Goal: Communication & Community: Participate in discussion

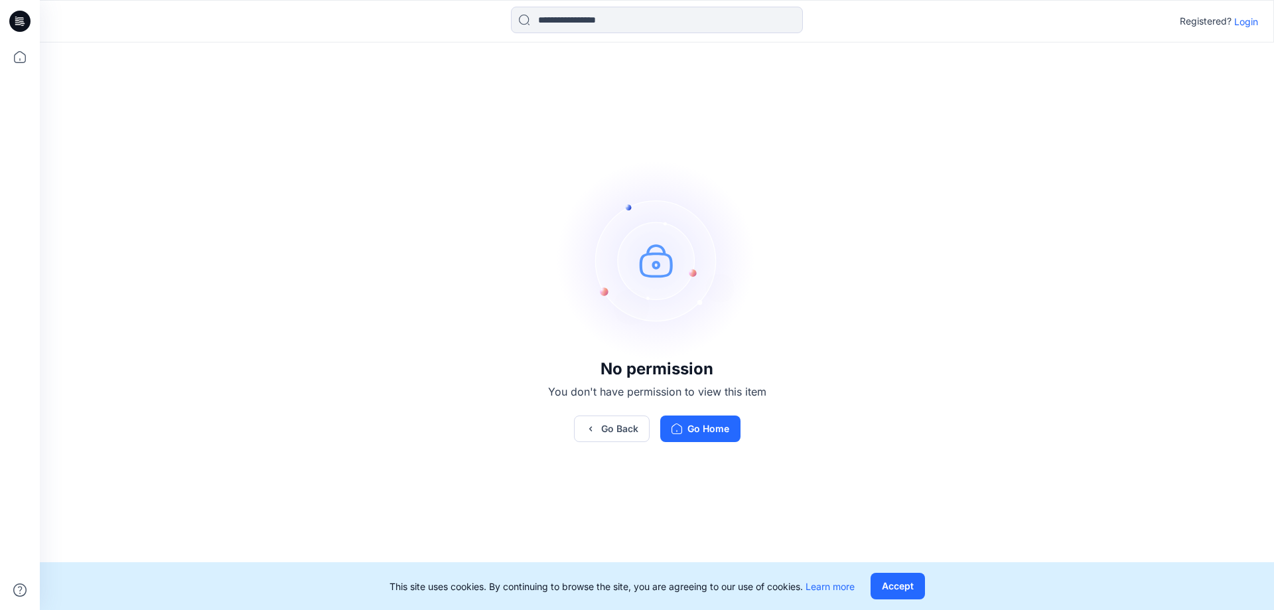
click at [234, 177] on div "No permission You don't have permission to view this item Go Back Go Home" at bounding box center [657, 300] width 1234 height 517
click at [1236, 24] on p "Login" at bounding box center [1246, 22] width 24 height 14
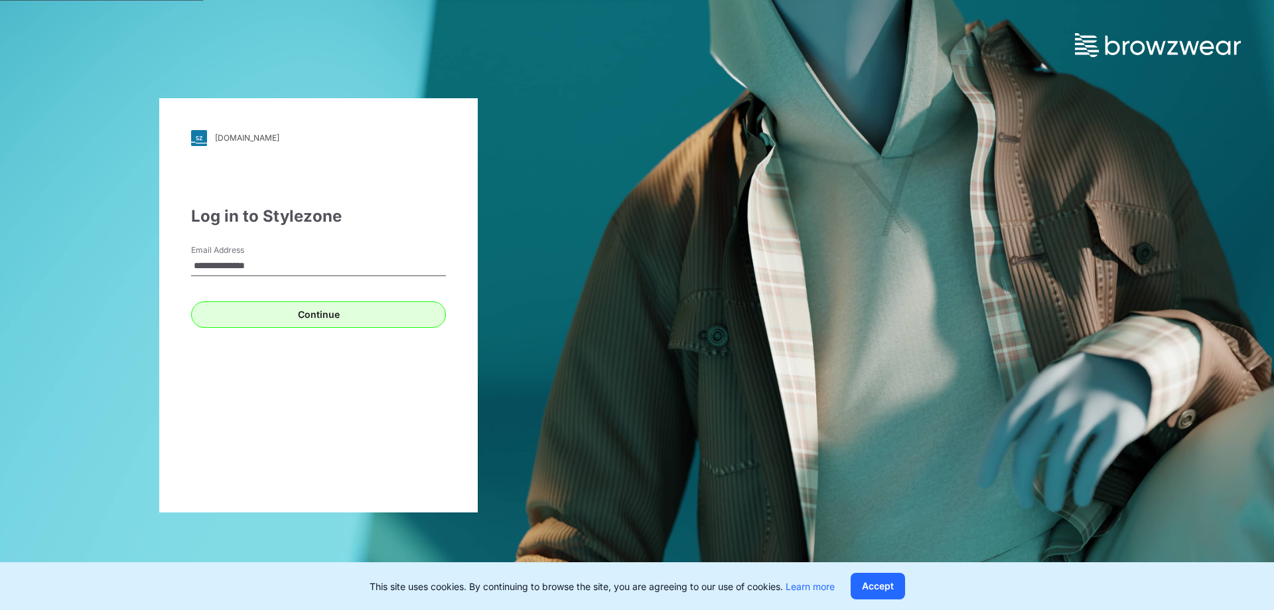
type input "**********"
click at [287, 311] on button "Continue" at bounding box center [318, 314] width 255 height 27
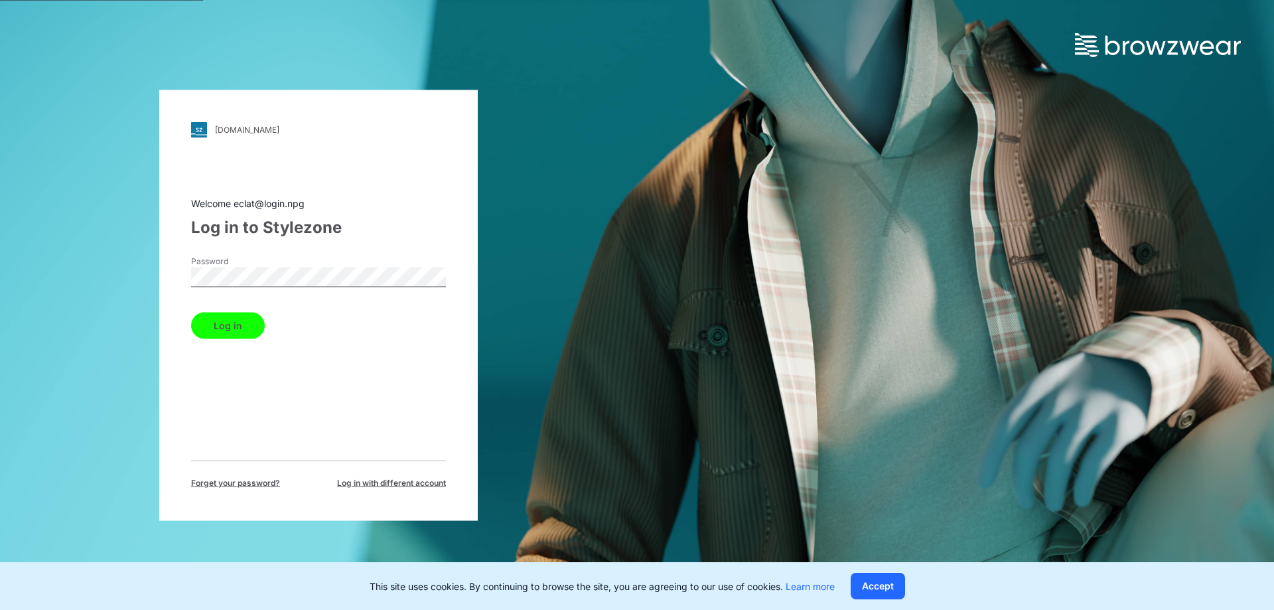
click at [231, 322] on button "Log in" at bounding box center [228, 325] width 74 height 27
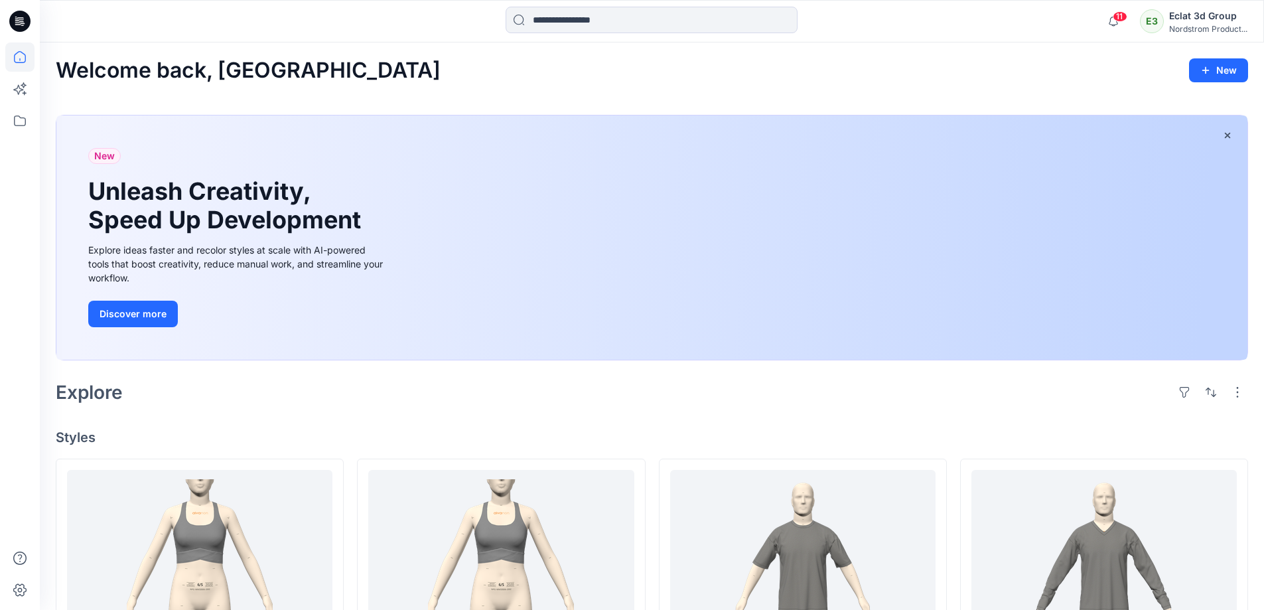
click at [23, 28] on icon at bounding box center [19, 21] width 21 height 21
click at [19, 113] on icon at bounding box center [19, 120] width 29 height 29
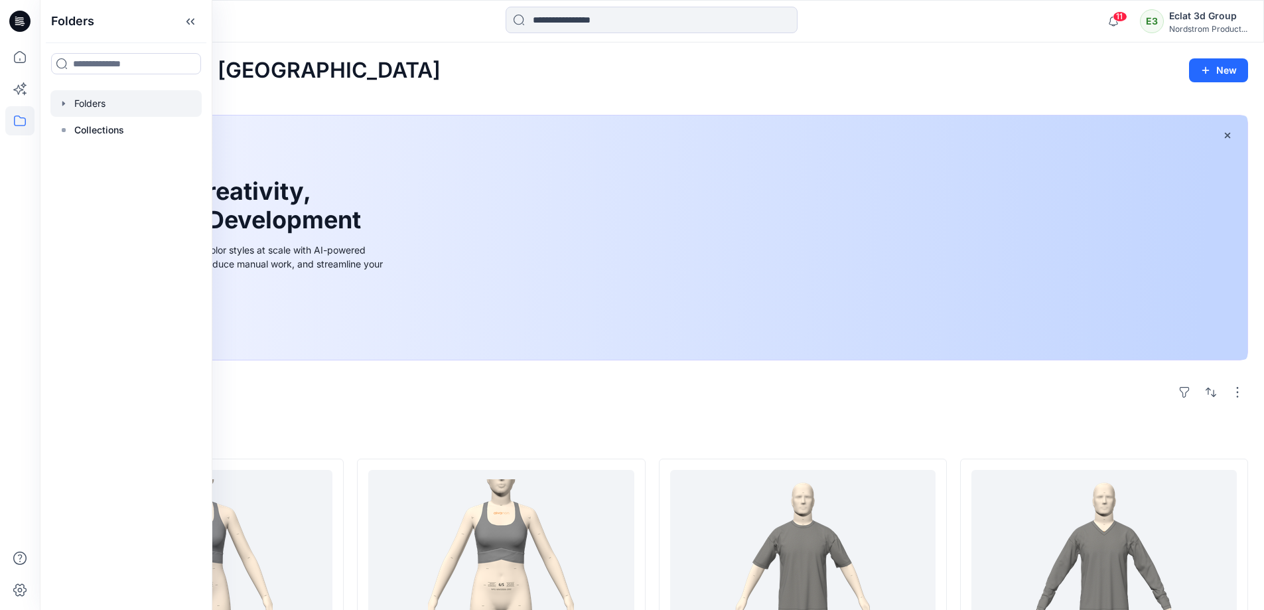
click at [133, 104] on div at bounding box center [125, 103] width 151 height 27
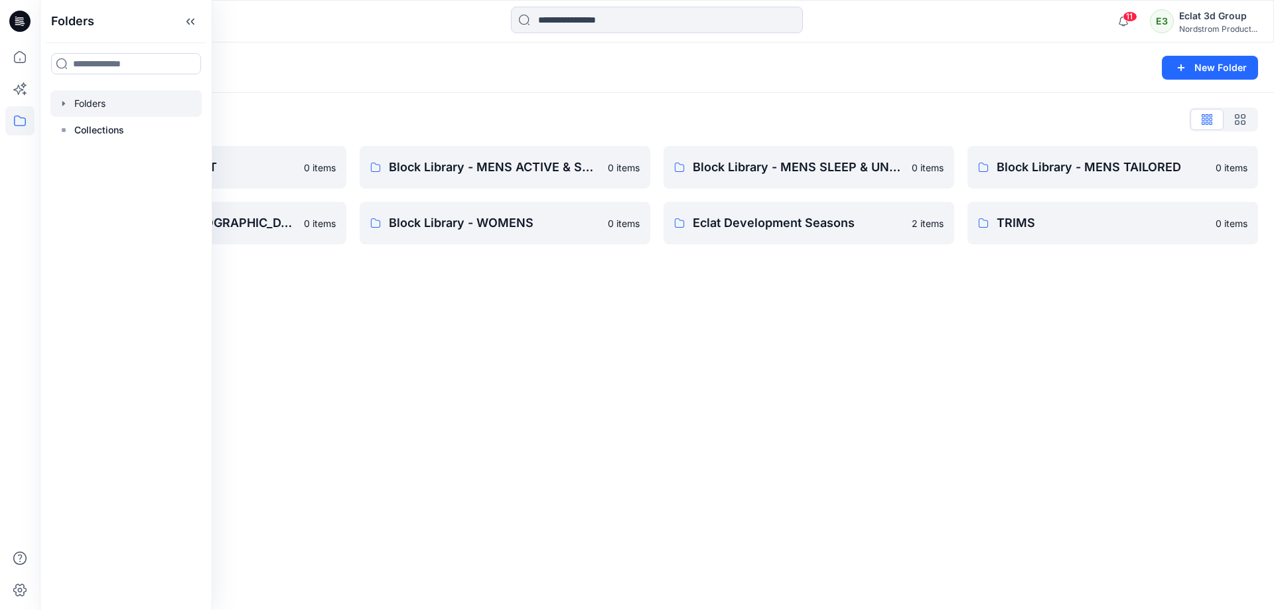
click at [370, 113] on div "Folders List" at bounding box center [657, 119] width 1202 height 21
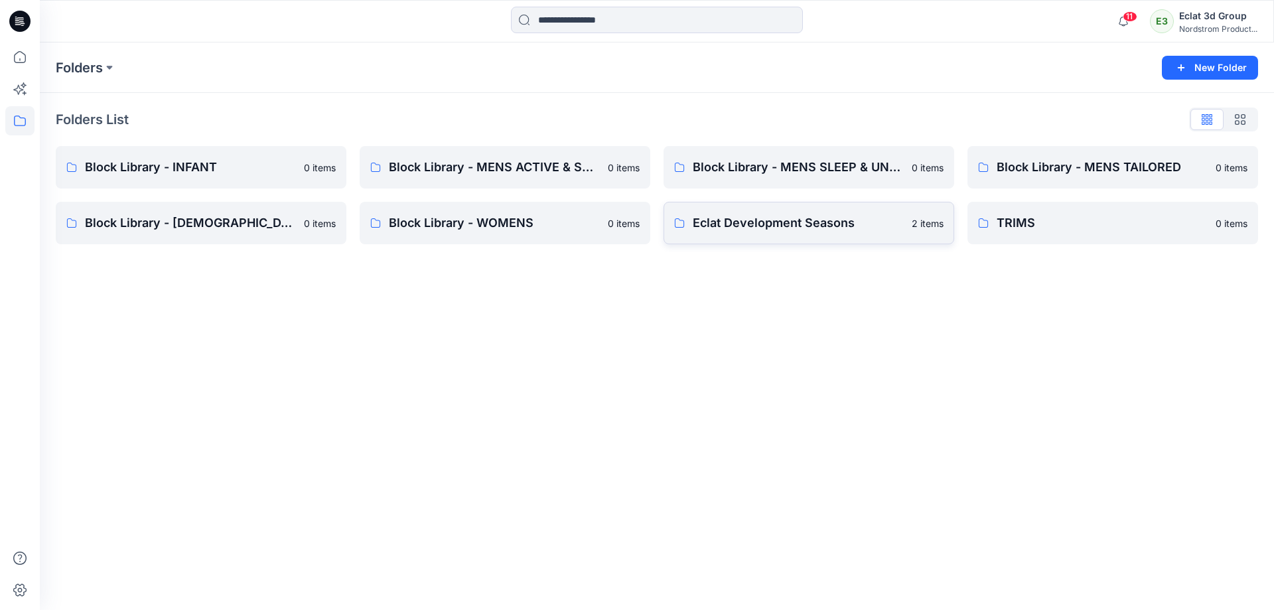
click at [814, 232] on p "Eclat Development Seasons" at bounding box center [798, 223] width 211 height 19
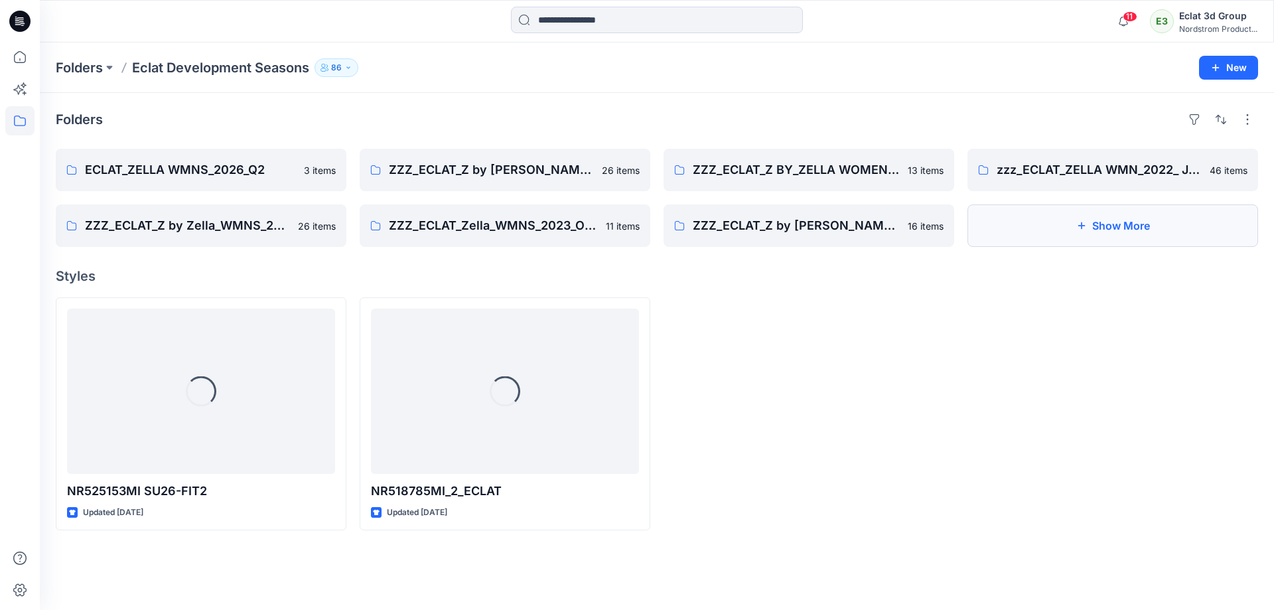
click at [1067, 239] on button "Show More" at bounding box center [1112, 225] width 291 height 42
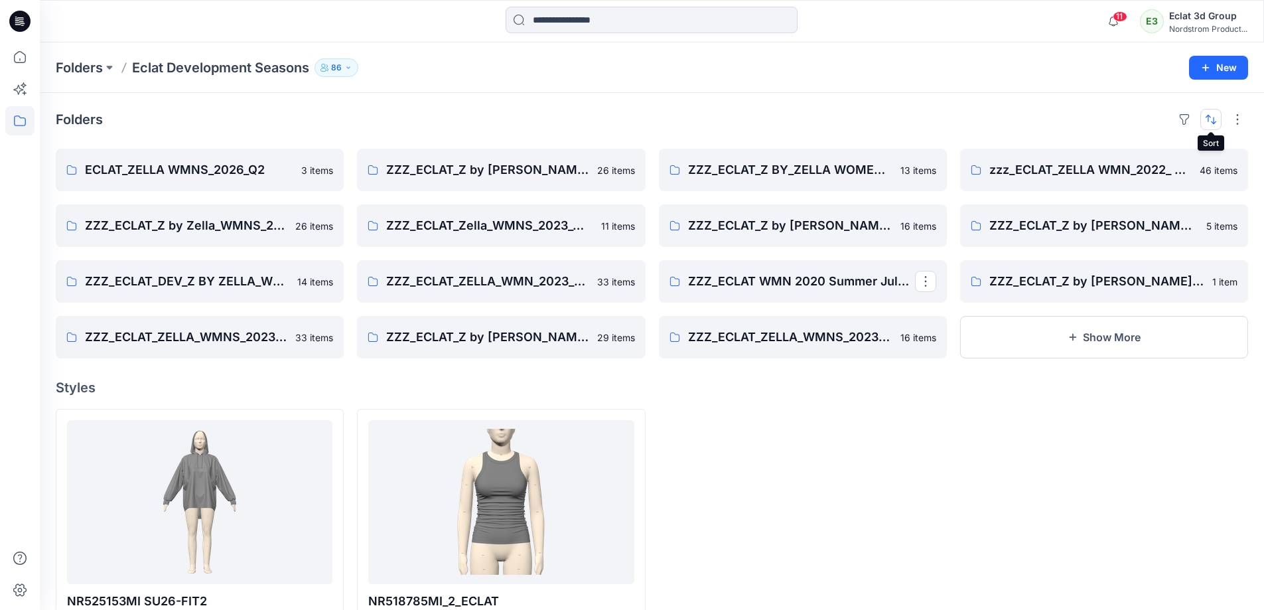
click at [1214, 120] on button "button" at bounding box center [1210, 119] width 21 height 21
click at [1164, 161] on button "Last update" at bounding box center [1158, 153] width 121 height 30
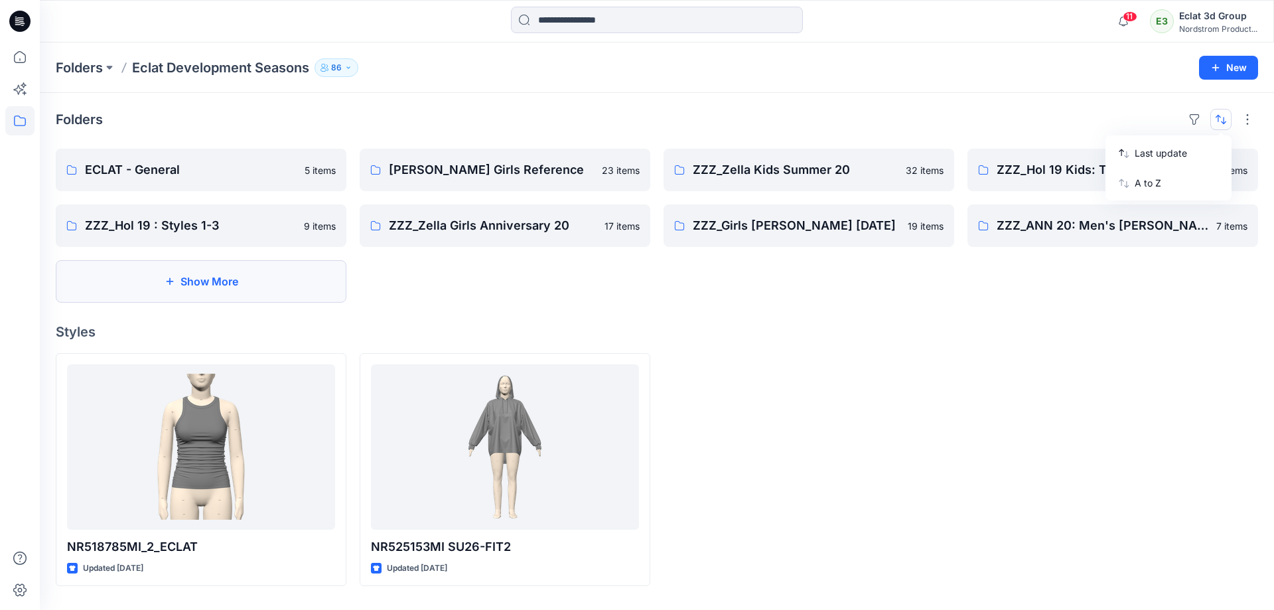
click at [148, 281] on button "Show More" at bounding box center [201, 281] width 291 height 42
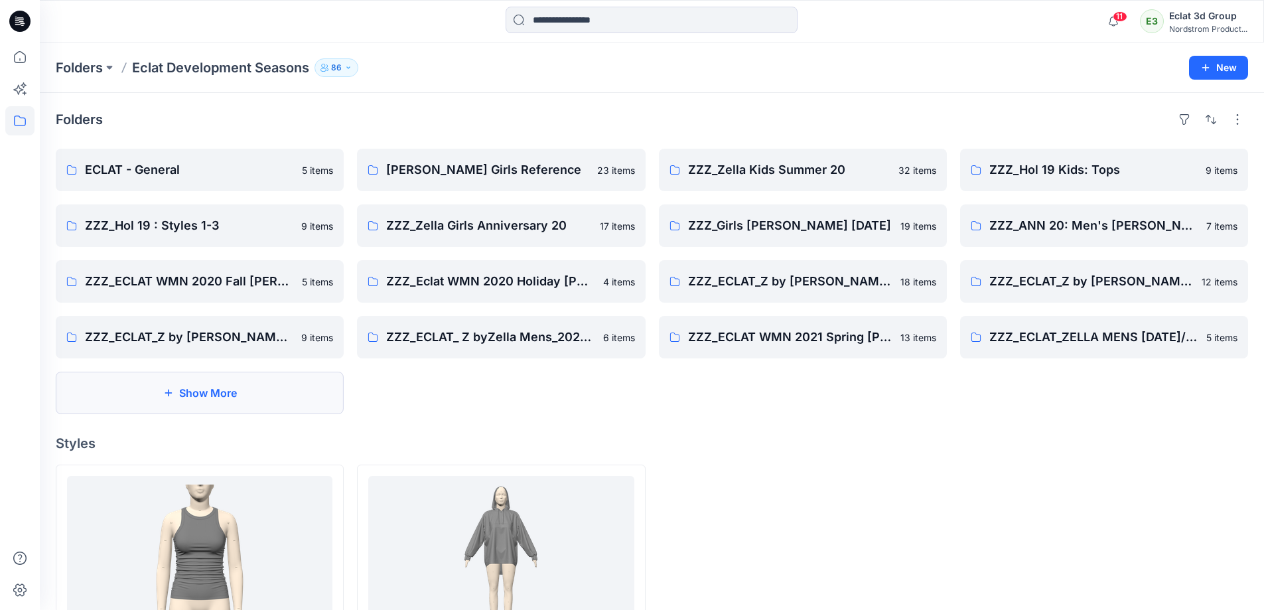
click at [275, 393] on button "Show More" at bounding box center [200, 393] width 288 height 42
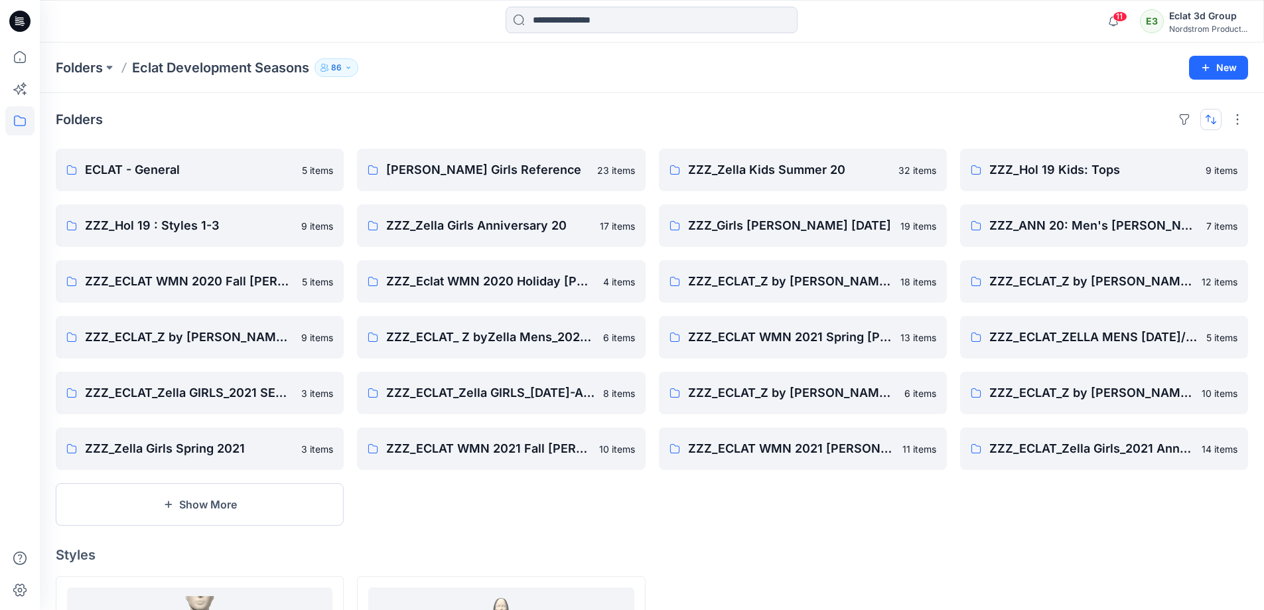
click at [1214, 122] on button "button" at bounding box center [1210, 119] width 21 height 21
click at [1129, 153] on p "Last update" at bounding box center [1167, 153] width 84 height 14
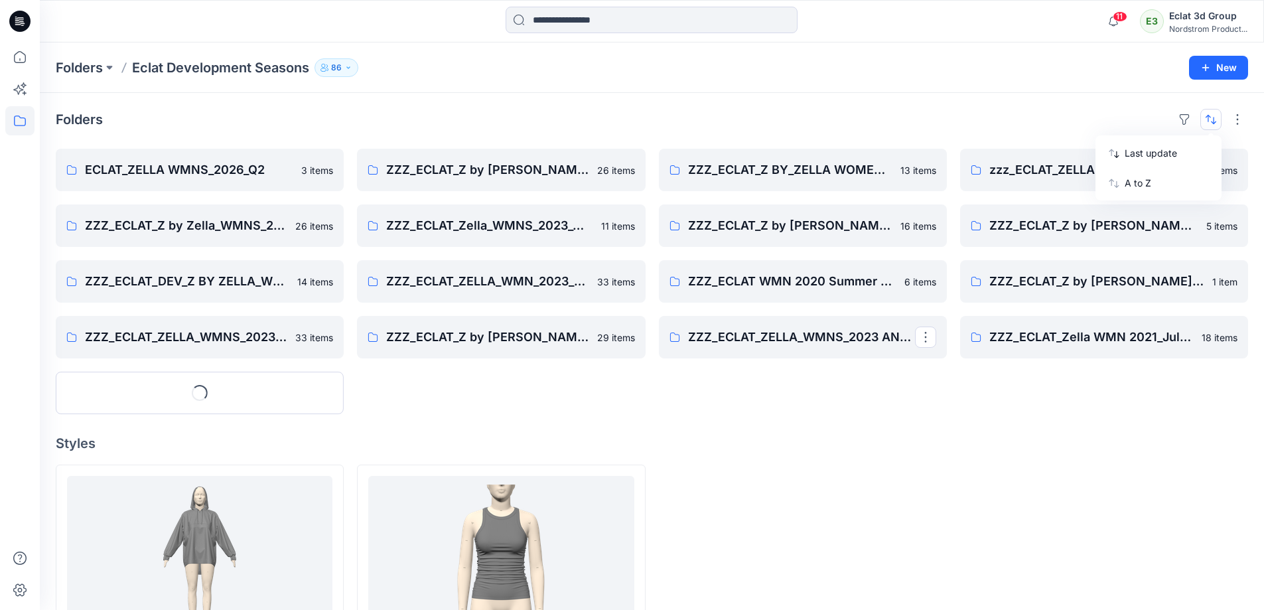
click at [856, 480] on div at bounding box center [803, 580] width 288 height 232
click at [234, 170] on p "ECLAT_ZELLA WMNS_2026_Q2" at bounding box center [198, 170] width 227 height 19
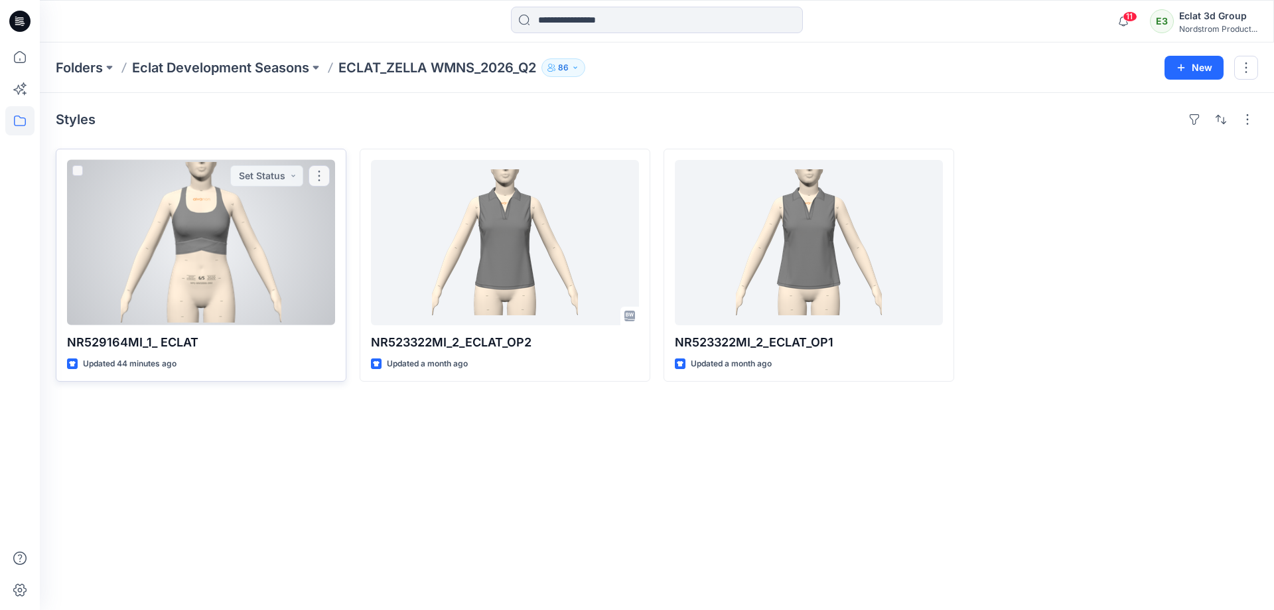
click at [255, 334] on p "NR529164MI_1_ ECLAT" at bounding box center [201, 342] width 268 height 19
click at [210, 265] on div at bounding box center [201, 242] width 268 height 165
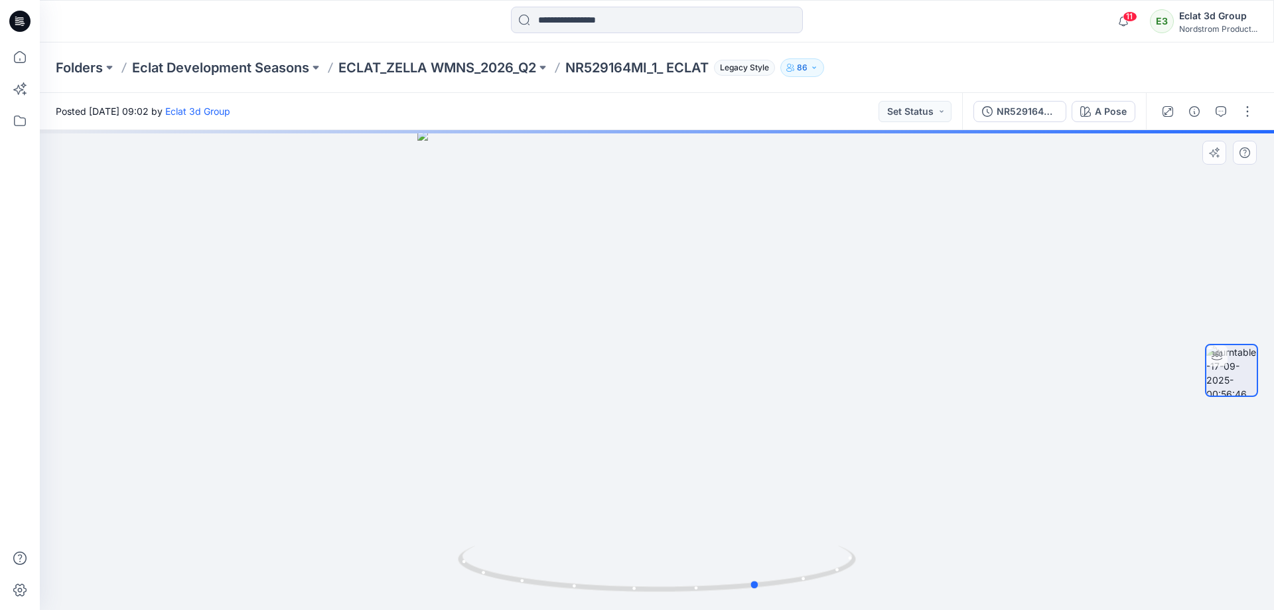
drag, startPoint x: 772, startPoint y: 437, endPoint x: 875, endPoint y: 453, distance: 104.8
click at [875, 453] on div at bounding box center [657, 370] width 1234 height 480
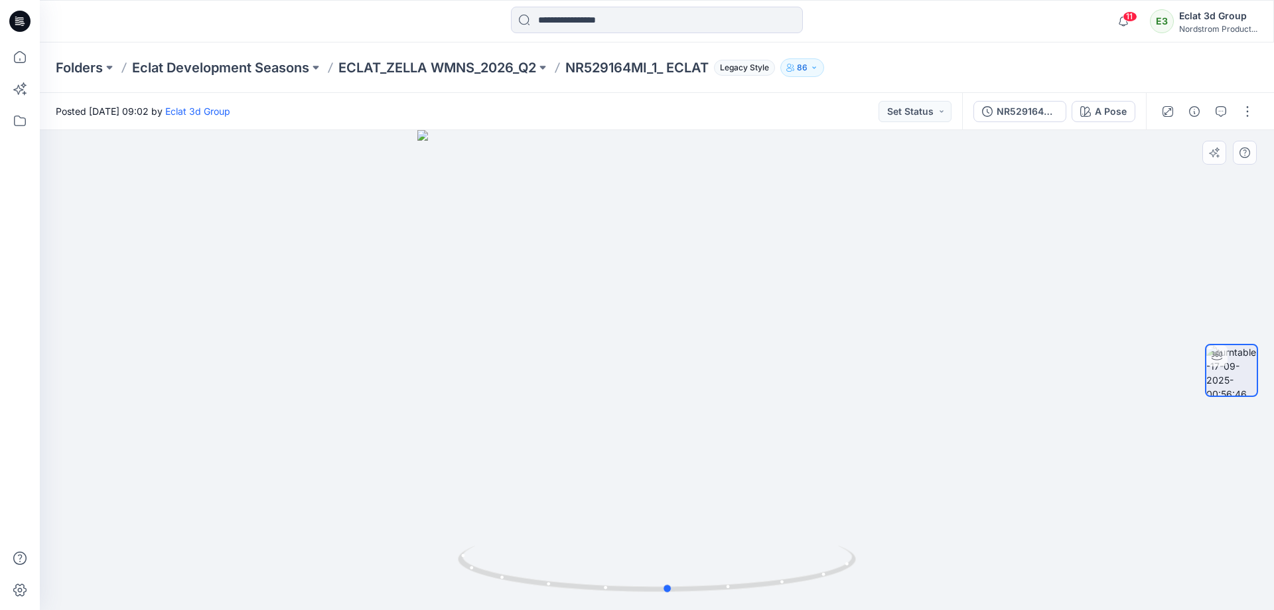
drag, startPoint x: 772, startPoint y: 447, endPoint x: 679, endPoint y: 449, distance: 92.3
click at [679, 449] on div at bounding box center [657, 370] width 1234 height 480
drag, startPoint x: 638, startPoint y: 596, endPoint x: 563, endPoint y: 595, distance: 75.6
click at [563, 595] on icon at bounding box center [658, 570] width 401 height 50
drag, startPoint x: 563, startPoint y: 595, endPoint x: 795, endPoint y: 624, distance: 234.0
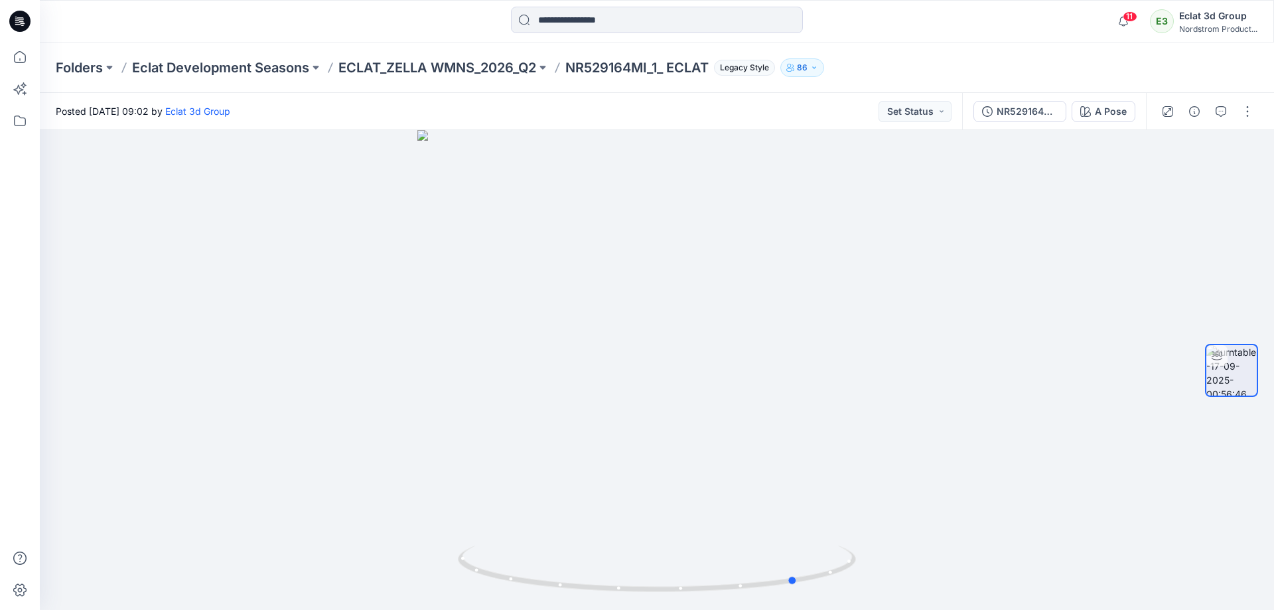
click at [795, 609] on html "11 Notifications Your style NR529164MI_1_ ECLAT is ready 43 minutes ago Your st…" at bounding box center [637, 305] width 1274 height 610
click at [1221, 113] on icon "button" at bounding box center [1221, 111] width 11 height 11
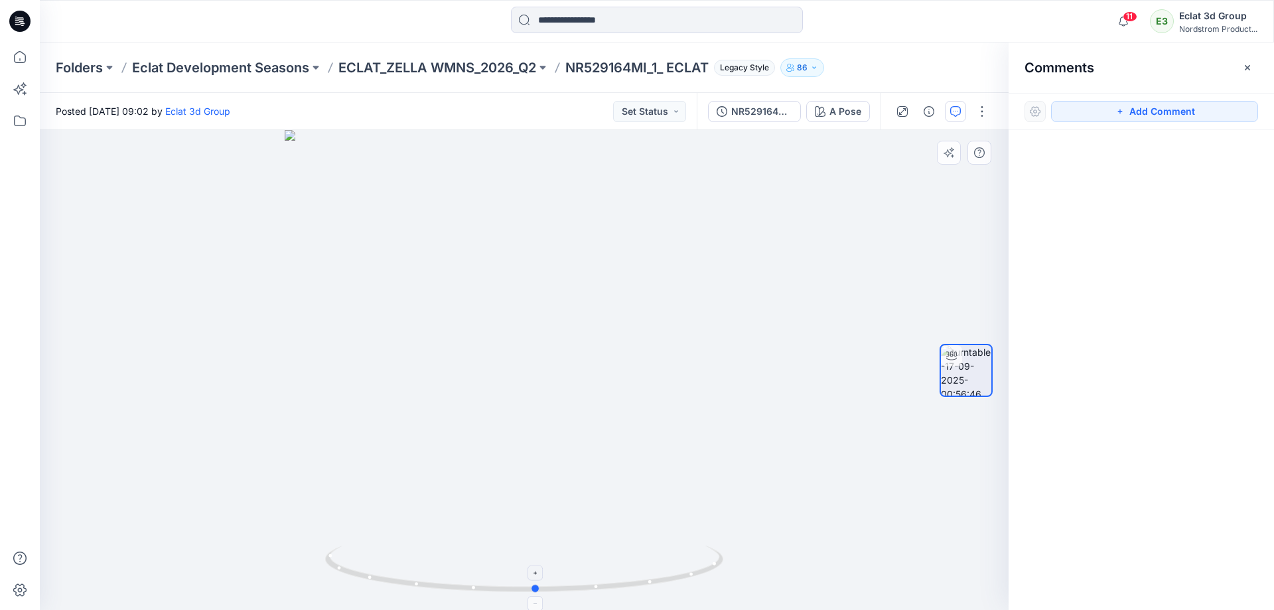
drag, startPoint x: 581, startPoint y: 594, endPoint x: 452, endPoint y: 583, distance: 129.2
click at [452, 583] on icon at bounding box center [525, 570] width 401 height 50
click at [1179, 112] on button "Add Comment" at bounding box center [1154, 111] width 207 height 21
click at [523, 358] on div "1" at bounding box center [524, 370] width 969 height 480
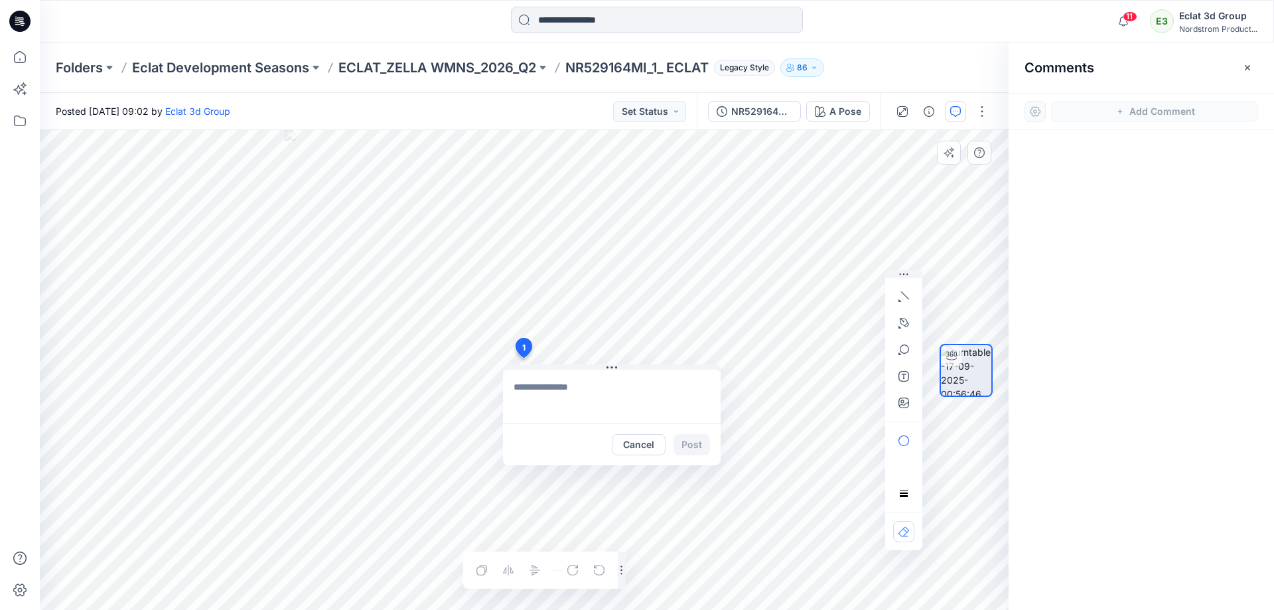
click at [571, 388] on textarea at bounding box center [612, 396] width 218 height 53
type textarea "*"
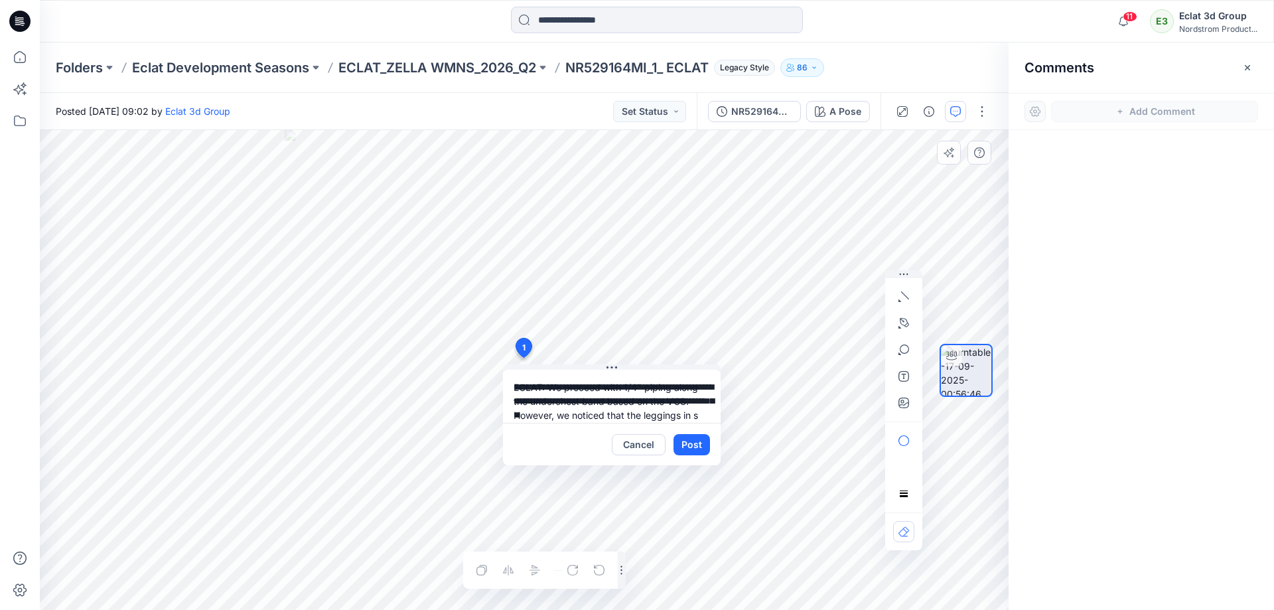
scroll to position [12, 0]
paste textarea "**********"
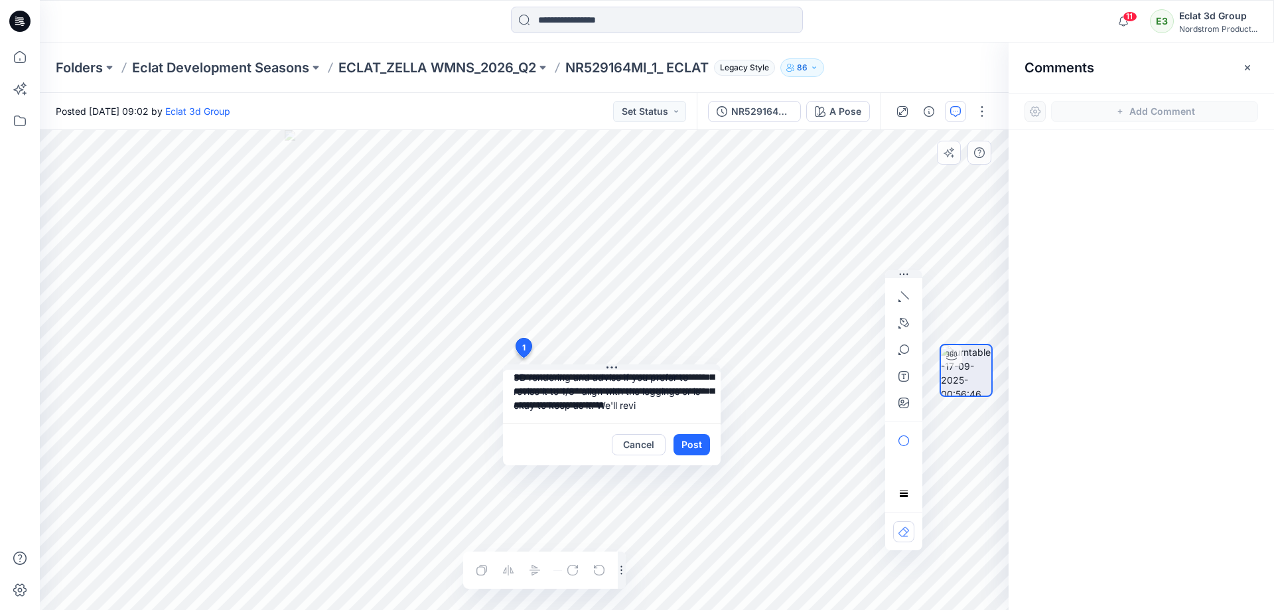
scroll to position [82, 0]
drag, startPoint x: 678, startPoint y: 426, endPoint x: 595, endPoint y: 416, distance: 83.5
click at [597, 415] on textarea "**********" at bounding box center [612, 396] width 218 height 53
drag, startPoint x: 564, startPoint y: 416, endPoint x: 611, endPoint y: 415, distance: 47.1
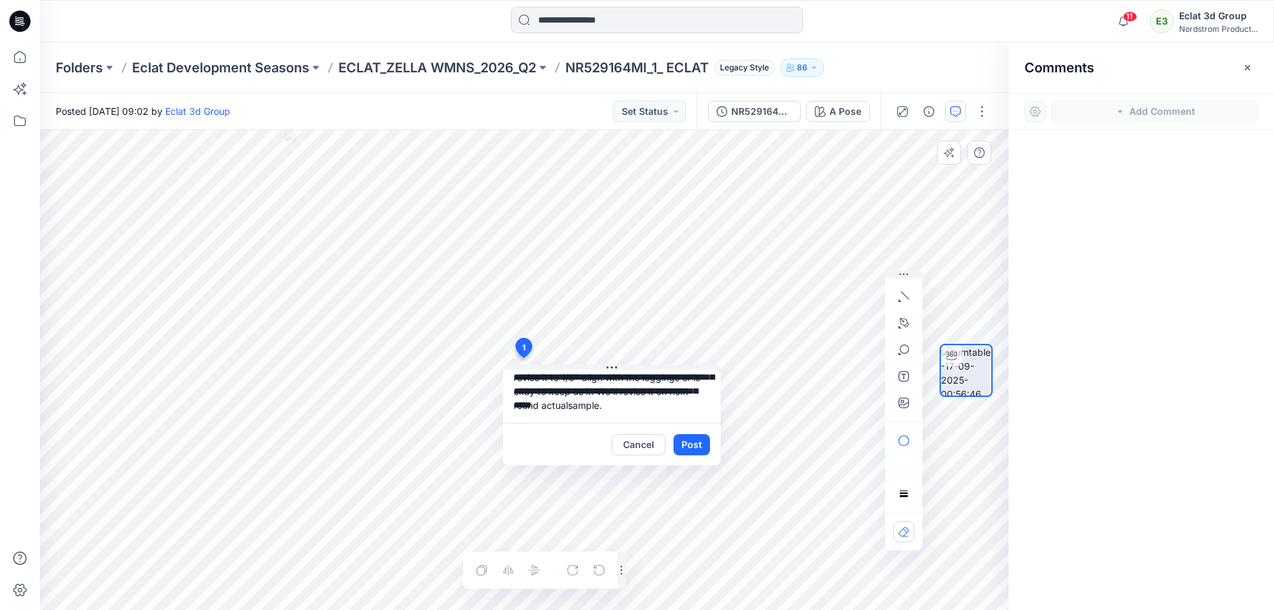
click at [611, 415] on textarea "**********" at bounding box center [612, 396] width 218 height 53
click at [622, 410] on textarea "**********" at bounding box center [612, 396] width 218 height 53
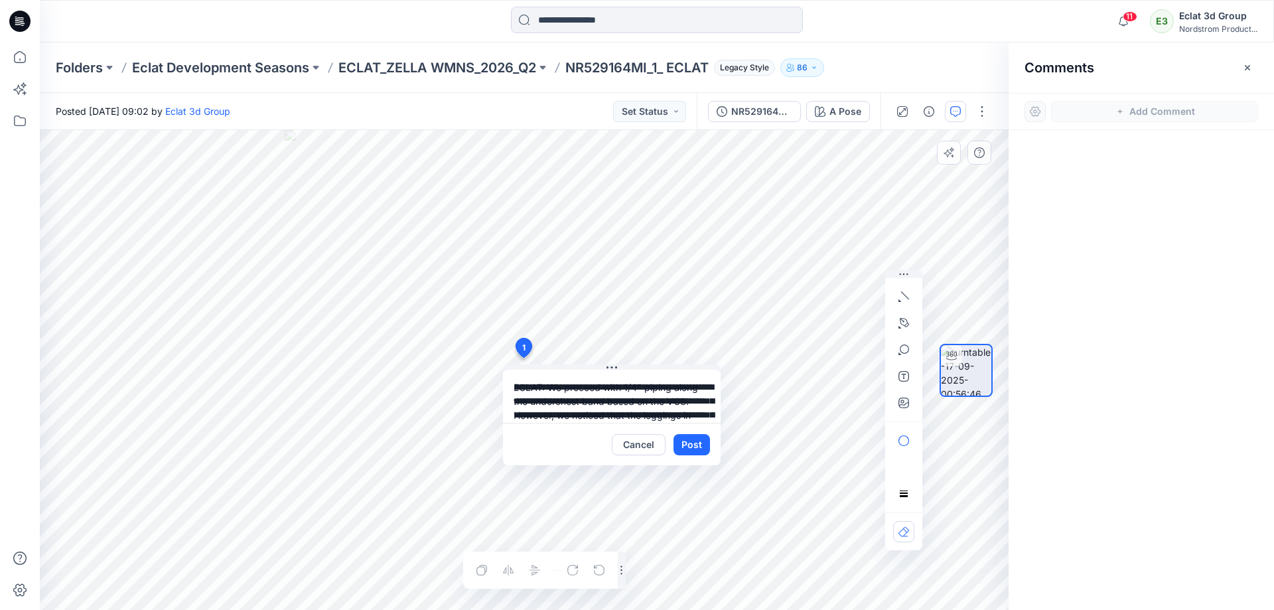
click at [452, 360] on div "**********" at bounding box center [524, 370] width 969 height 480
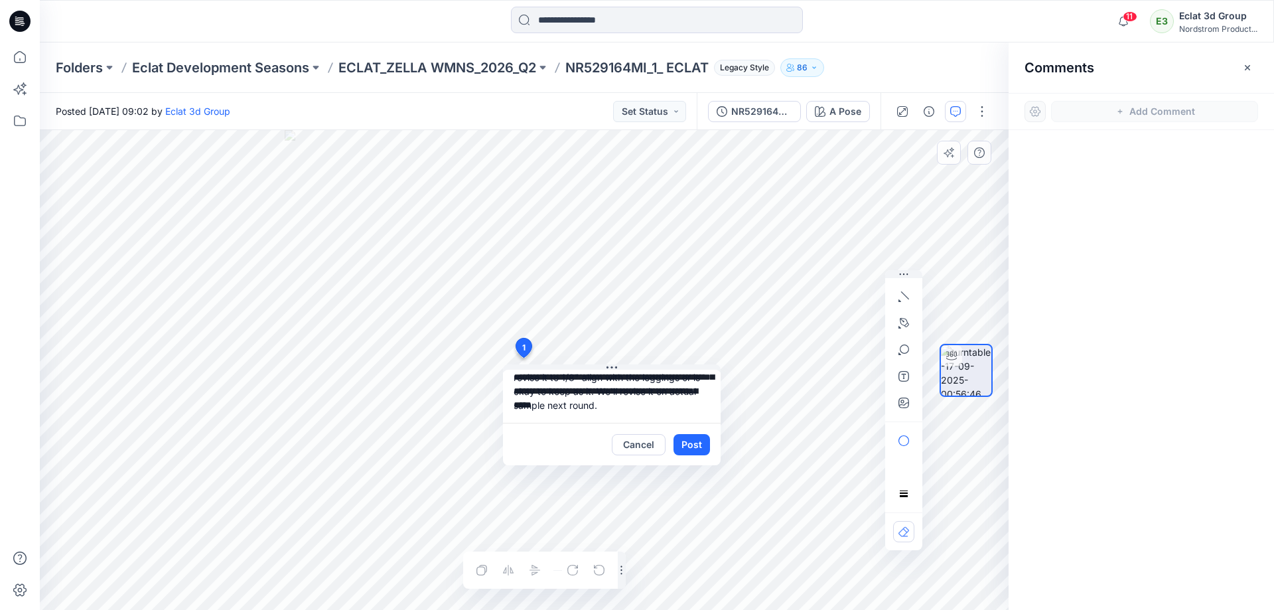
click at [687, 409] on textarea "**********" at bounding box center [612, 396] width 218 height 53
drag, startPoint x: 650, startPoint y: 397, endPoint x: 673, endPoint y: 397, distance: 23.2
click at [651, 397] on textarea "**********" at bounding box center [612, 396] width 218 height 53
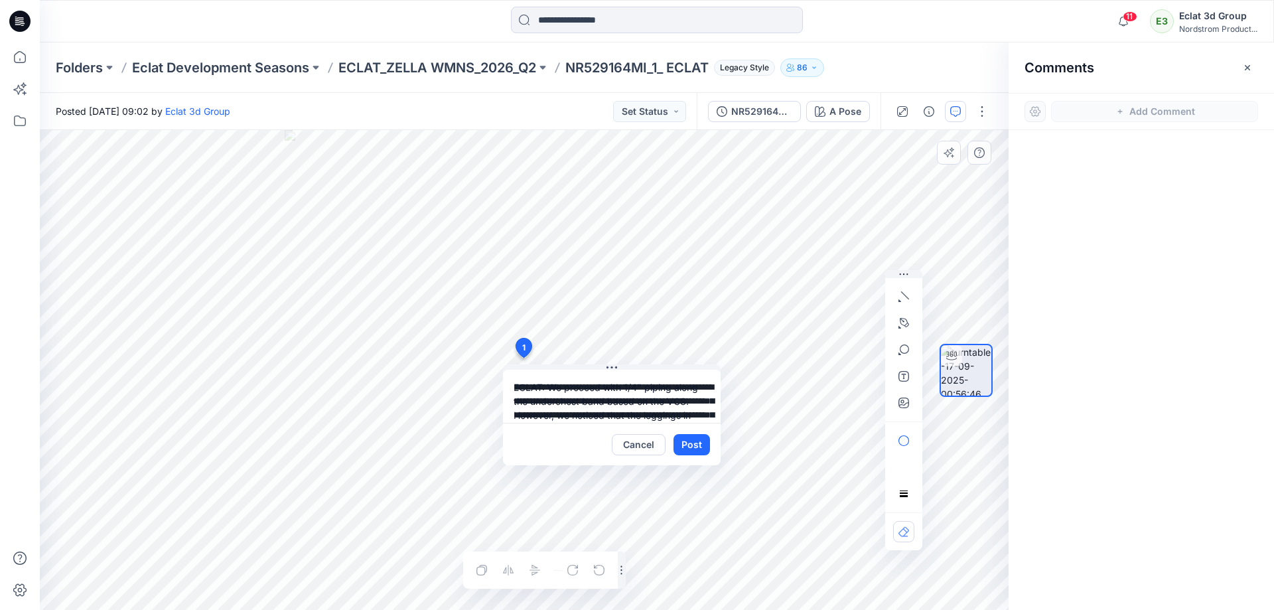
click at [468, 328] on div "**********" at bounding box center [524, 370] width 969 height 480
paste textarea "**********"
click at [512, 385] on textarea "**********" at bounding box center [612, 396] width 218 height 53
click at [543, 384] on textarea "**********" at bounding box center [612, 396] width 218 height 53
drag, startPoint x: 549, startPoint y: 389, endPoint x: 541, endPoint y: 386, distance: 8.4
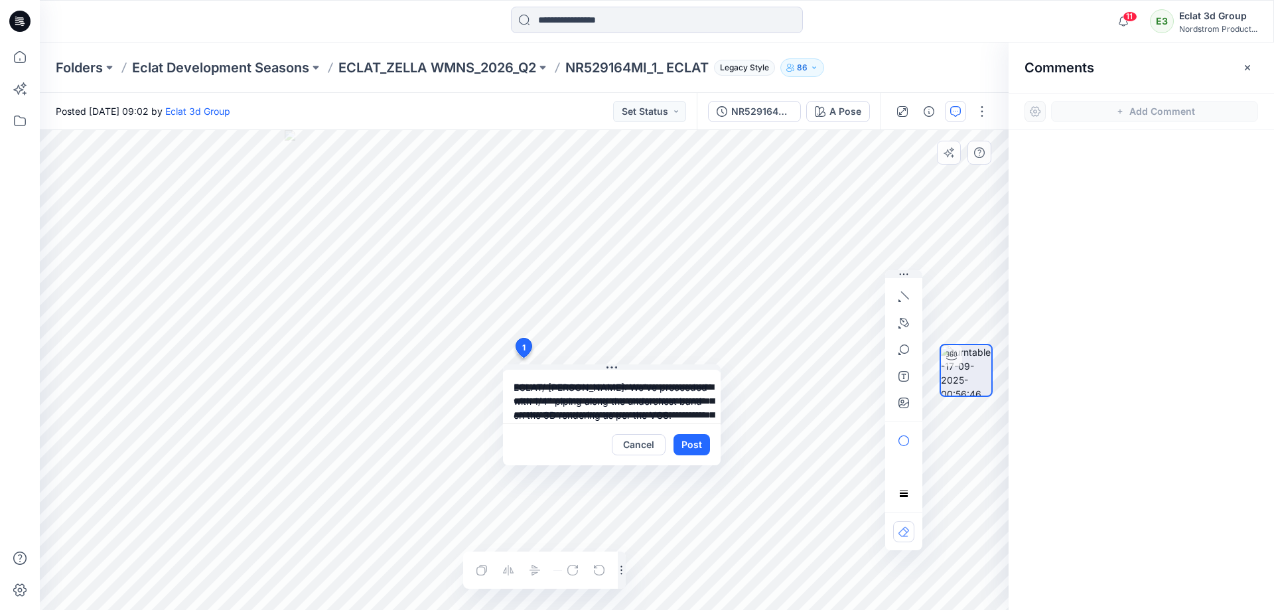
click at [541, 386] on textarea "**********" at bounding box center [612, 396] width 218 height 53
drag, startPoint x: 587, startPoint y: 387, endPoint x: 672, endPoint y: 391, distance: 84.4
click at [589, 387] on textarea "**********" at bounding box center [612, 396] width 218 height 53
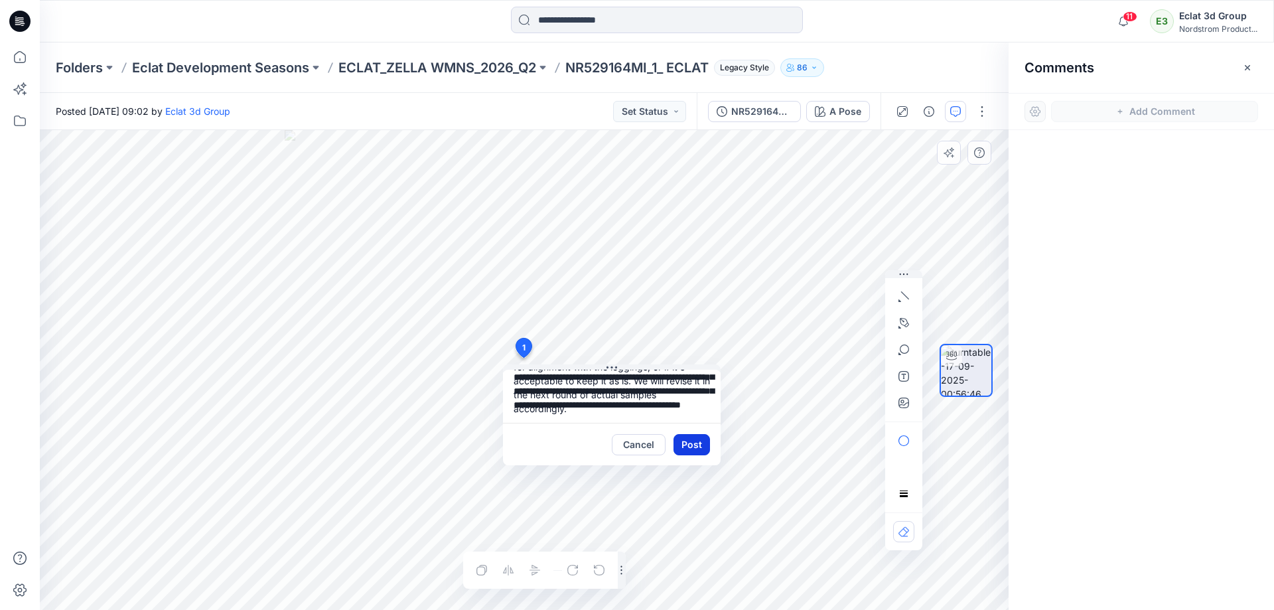
scroll to position [149, 0]
type textarea "**********"
click at [689, 449] on button "Post" at bounding box center [691, 444] width 36 height 21
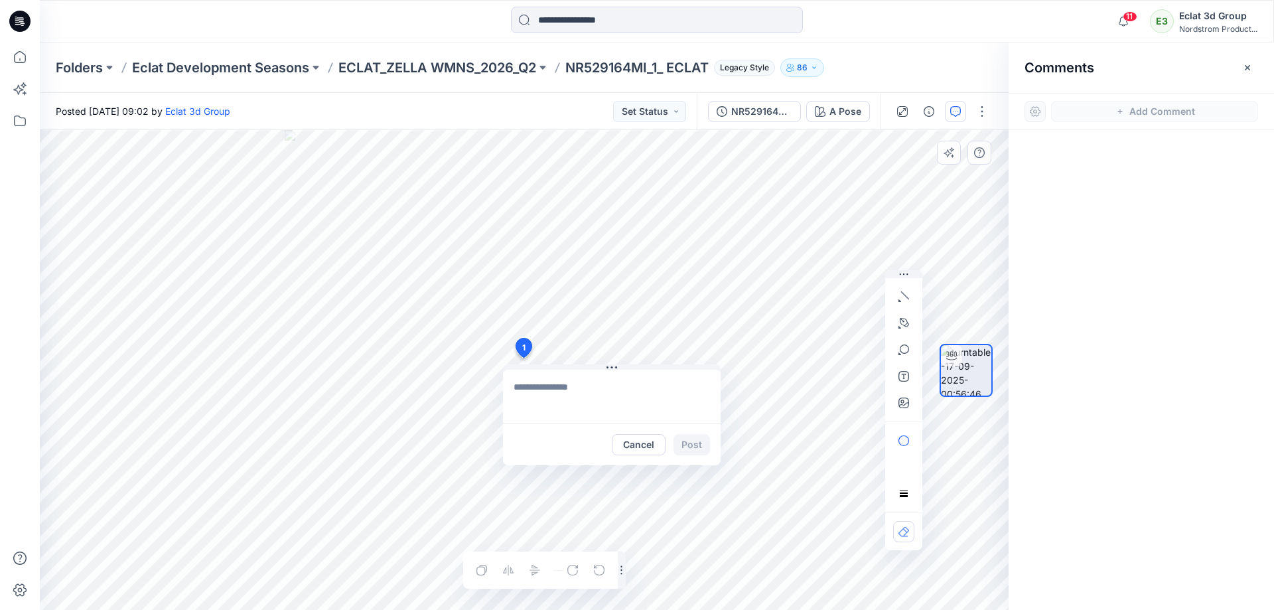
scroll to position [0, 0]
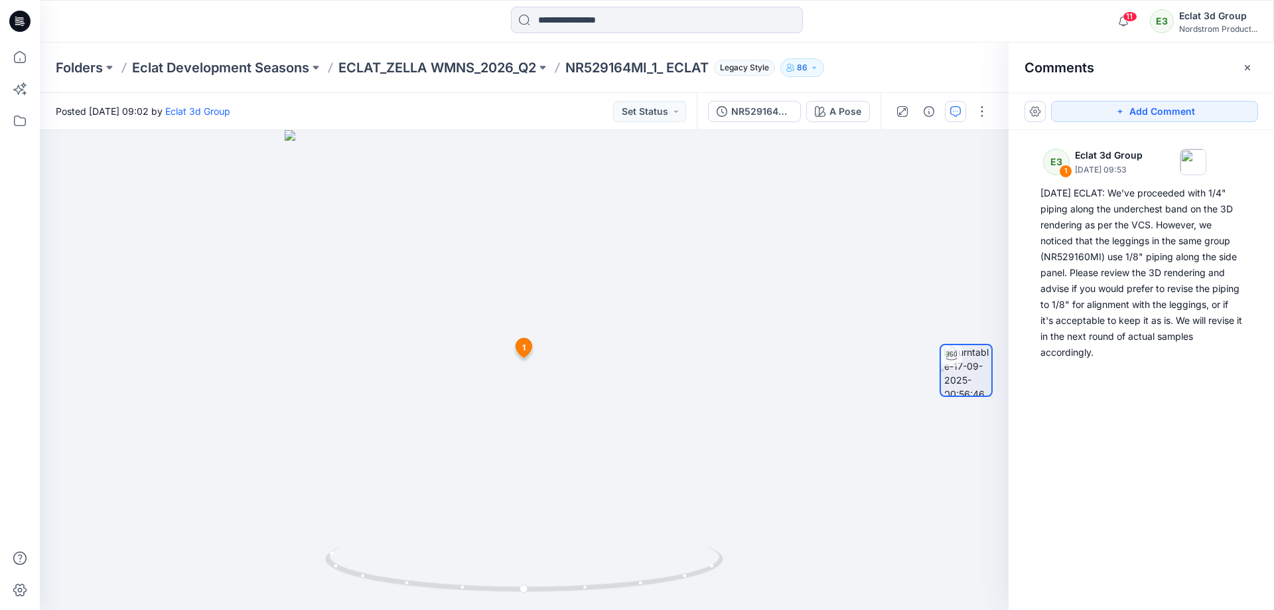
click at [1178, 421] on div "E3 1 Eclat 3d Group [DATE] 09:53 2025/9/17 ECLAT: We’ve proceeded with 1/4" pip…" at bounding box center [1141, 345] width 265 height 431
drag, startPoint x: 525, startPoint y: 344, endPoint x: 533, endPoint y: 378, distance: 34.8
click at [533, 389] on div at bounding box center [524, 370] width 969 height 480
drag, startPoint x: 930, startPoint y: 452, endPoint x: 531, endPoint y: 385, distance: 405.0
click at [531, 385] on div "A Pose Loading... Material Properties Loading... 2 1 E3 Eclat 3d Group [DATE] 0…" at bounding box center [524, 370] width 969 height 480
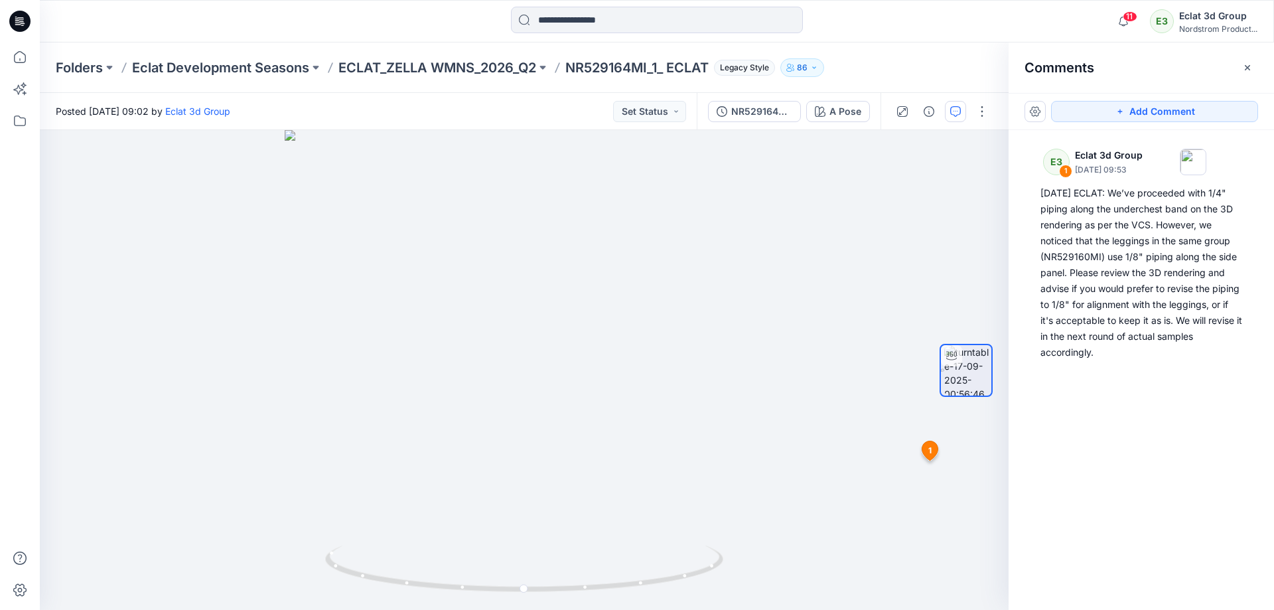
drag, startPoint x: 929, startPoint y: 452, endPoint x: 867, endPoint y: 416, distance: 71.9
click at [809, 379] on div "A Pose Loading... Material Properties Loading... 2 1 E3 Eclat 3d Group [DATE] 0…" at bounding box center [524, 370] width 969 height 480
drag, startPoint x: 927, startPoint y: 449, endPoint x: 938, endPoint y: 453, distance: 11.3
click at [938, 453] on div at bounding box center [966, 370] width 85 height 332
drag, startPoint x: 934, startPoint y: 453, endPoint x: 833, endPoint y: 460, distance: 100.4
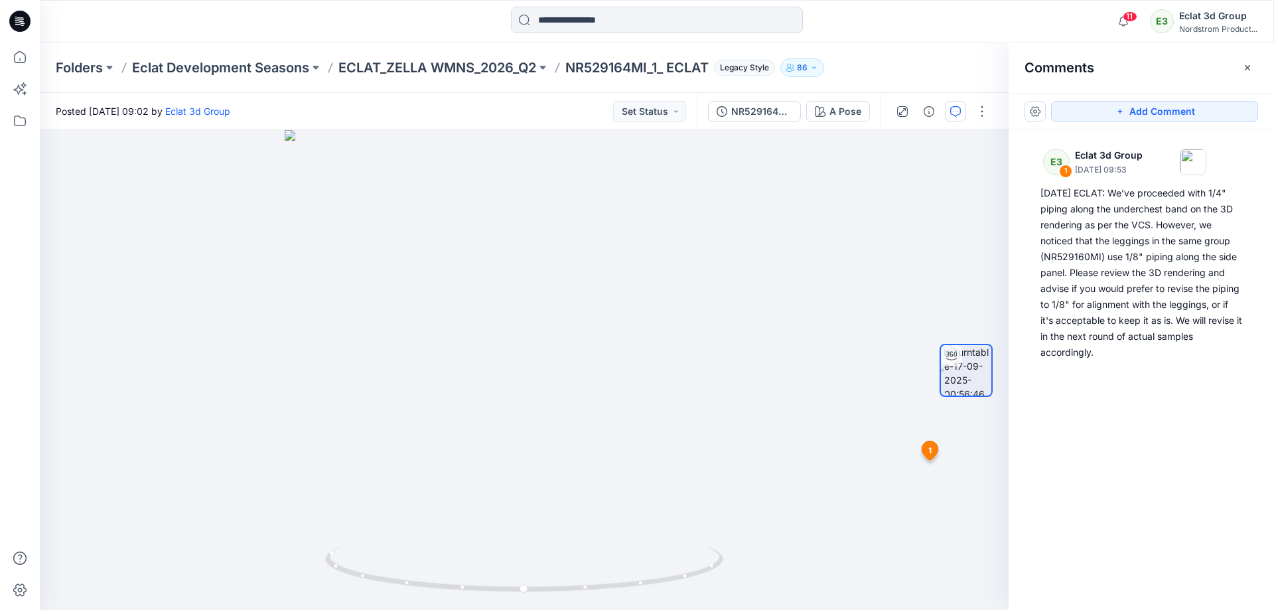
click at [833, 460] on div "A Pose Loading... Material Properties Loading... 2 1 E3 Eclat 3d Group [DATE] 0…" at bounding box center [524, 370] width 969 height 480
drag, startPoint x: 918, startPoint y: 450, endPoint x: 523, endPoint y: 434, distance: 395.1
click at [523, 434] on div at bounding box center [524, 370] width 969 height 480
click at [927, 453] on div at bounding box center [966, 370] width 85 height 332
drag, startPoint x: 934, startPoint y: 444, endPoint x: 948, endPoint y: 424, distance: 24.7
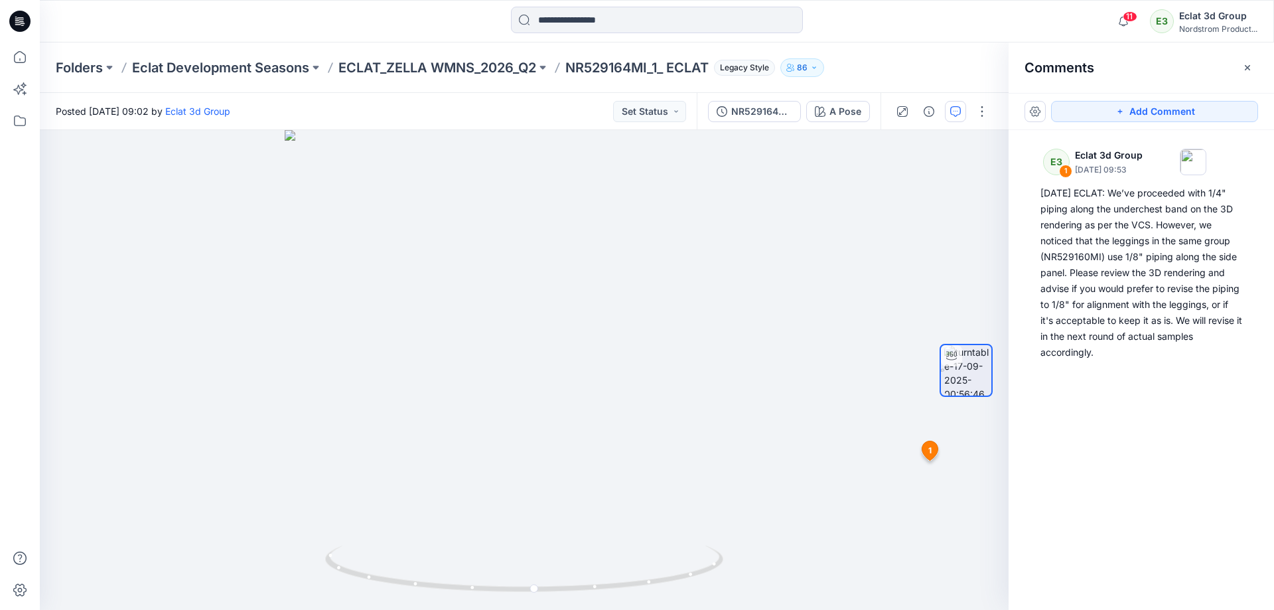
click at [950, 423] on div at bounding box center [966, 370] width 85 height 332
click at [937, 447] on div at bounding box center [966, 370] width 85 height 332
drag, startPoint x: 931, startPoint y: 441, endPoint x: 940, endPoint y: 427, distance: 16.4
click at [932, 439] on div at bounding box center [966, 370] width 85 height 332
click at [930, 450] on div at bounding box center [966, 370] width 85 height 332
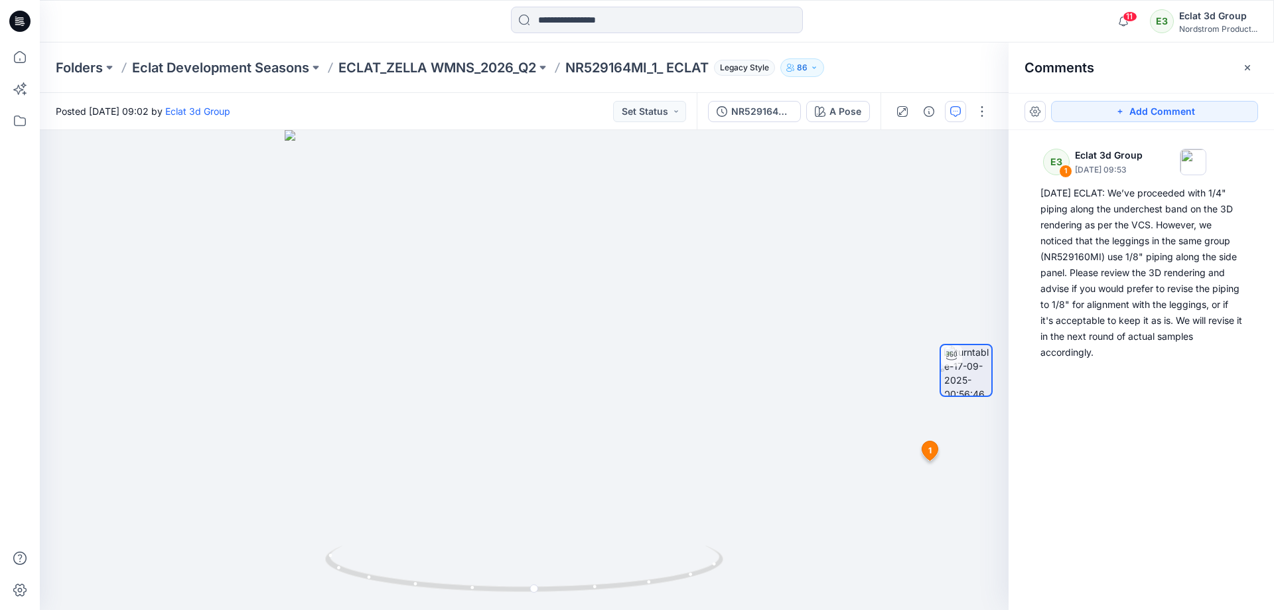
click at [931, 449] on div at bounding box center [966, 370] width 85 height 332
click at [930, 451] on div at bounding box center [966, 370] width 85 height 332
drag, startPoint x: 929, startPoint y: 451, endPoint x: 453, endPoint y: 340, distance: 488.3
click at [453, 340] on div "A Pose Loading... Material Properties Loading... 2 1 E3 Eclat 3d Group [DATE] 0…" at bounding box center [524, 370] width 969 height 480
drag, startPoint x: 933, startPoint y: 453, endPoint x: 936, endPoint y: 461, distance: 9.0
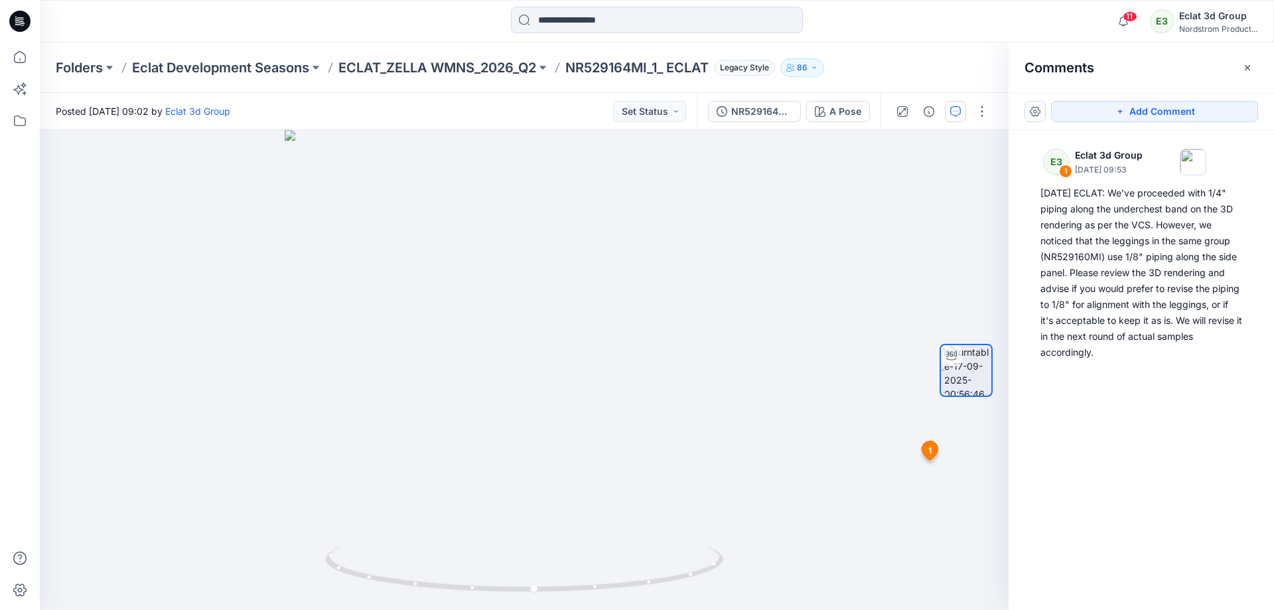
click at [936, 461] on div at bounding box center [966, 370] width 85 height 332
drag, startPoint x: 926, startPoint y: 447, endPoint x: 928, endPoint y: 502, distance: 55.1
click at [928, 502] on div at bounding box center [966, 370] width 85 height 332
click at [497, 68] on p "ECLAT_ZELLA WMNS_2026_Q2" at bounding box center [437, 67] width 198 height 19
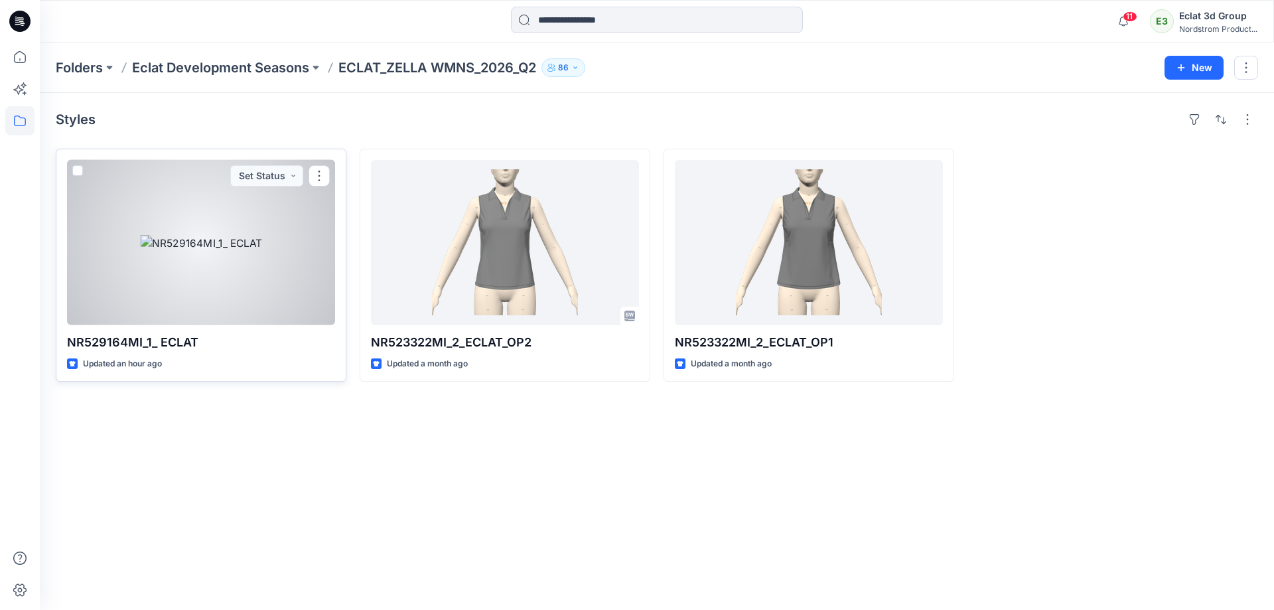
click at [181, 340] on p "NR529164MI_1_ ECLAT" at bounding box center [201, 342] width 268 height 19
click at [249, 240] on div at bounding box center [201, 242] width 268 height 165
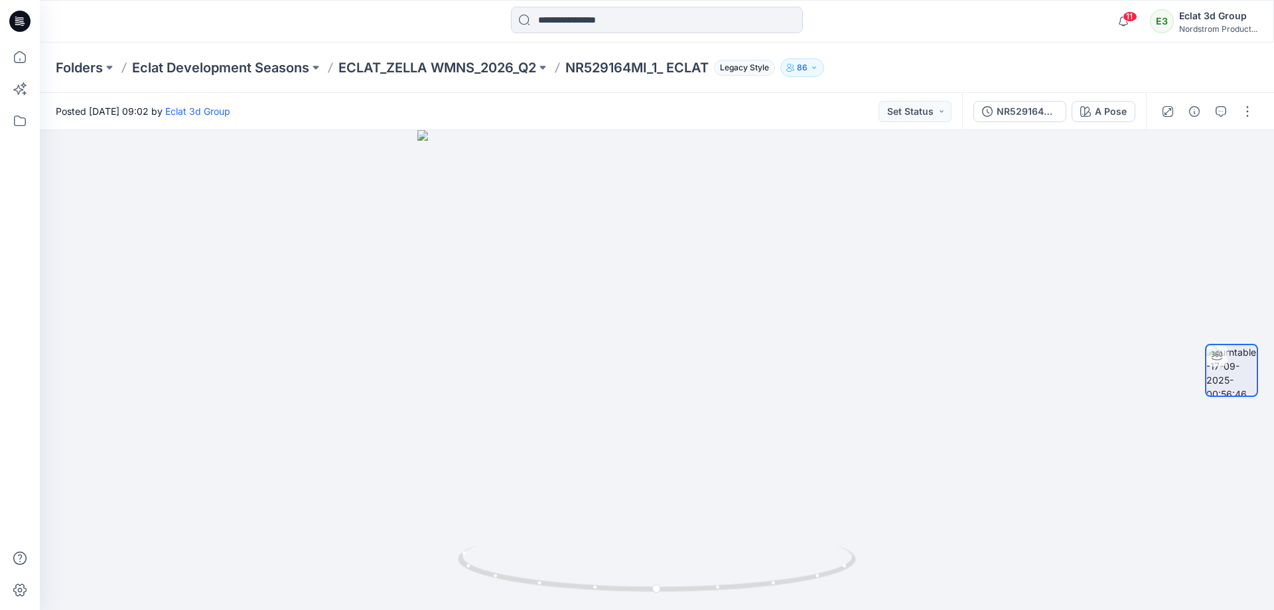
click at [1219, 123] on div at bounding box center [1207, 111] width 123 height 37
click at [1219, 119] on button "button" at bounding box center [1220, 111] width 21 height 21
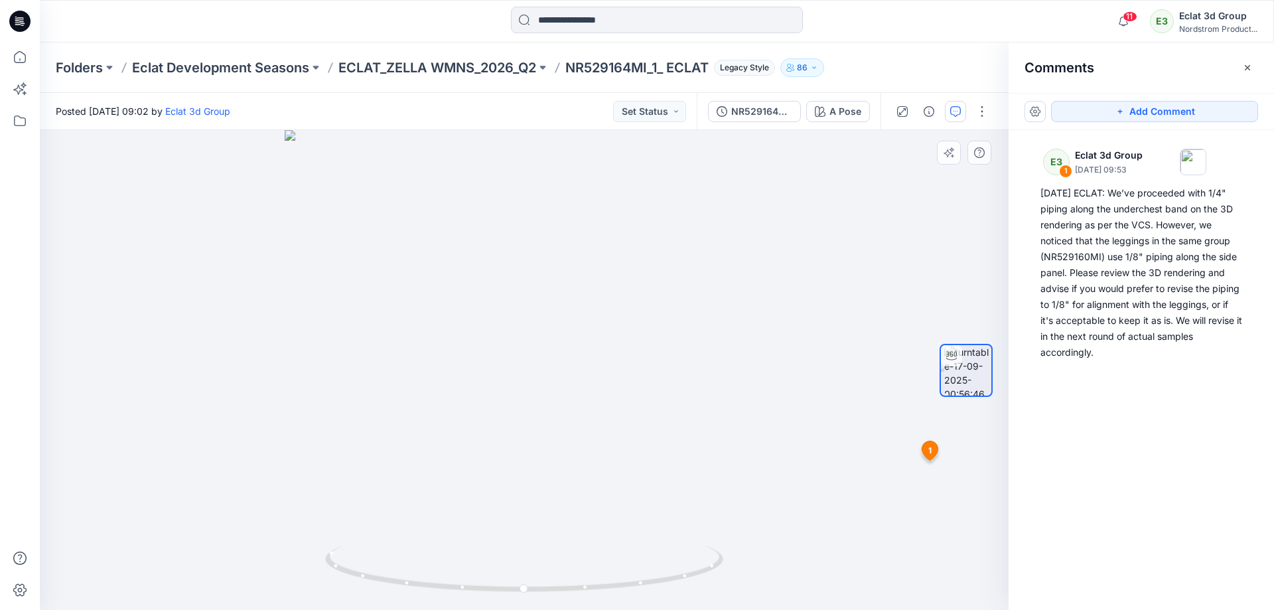
drag, startPoint x: 931, startPoint y: 456, endPoint x: 568, endPoint y: 382, distance: 370.4
click at [568, 382] on div "A Pose Loading... Material Properties Loading... 2 1 E3 Eclat 3d Group [DATE] 0…" at bounding box center [524, 370] width 969 height 480
drag, startPoint x: 931, startPoint y: 449, endPoint x: 549, endPoint y: 353, distance: 394.1
click at [549, 353] on div "A Pose Loading... Material Properties Loading... 2 1 E3 Eclat 3d Group [DATE] 0…" at bounding box center [524, 370] width 969 height 480
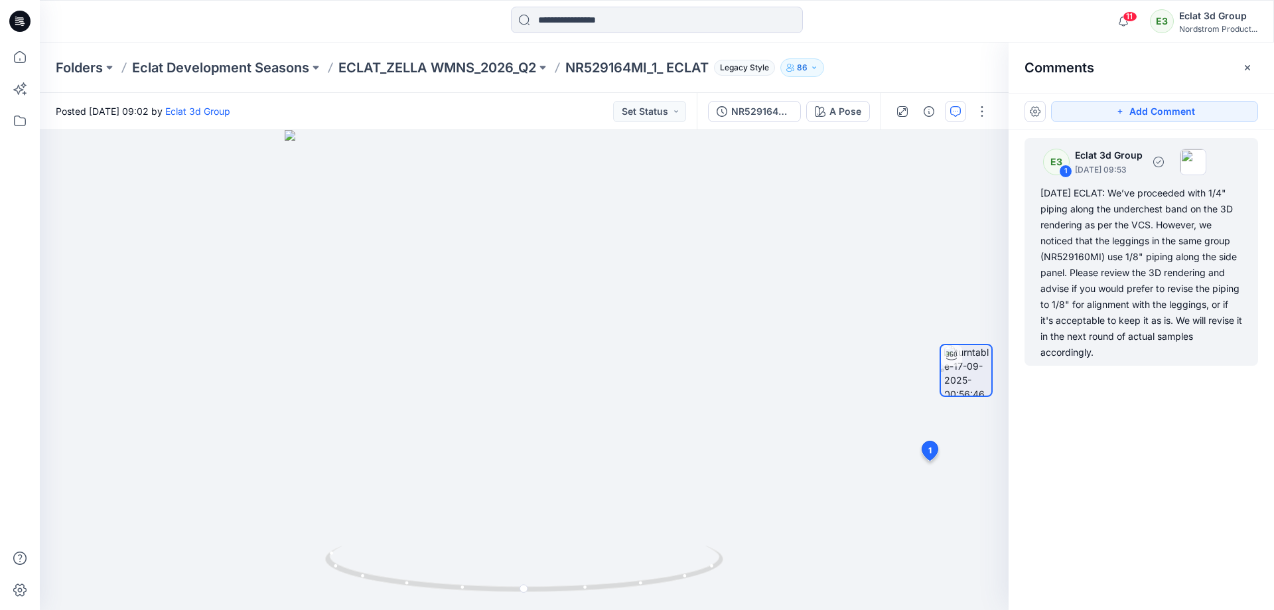
click at [1153, 312] on div "[DATE] ECLAT: We’ve proceeded with 1/4" piping along the underchest band on the…" at bounding box center [1141, 272] width 202 height 175
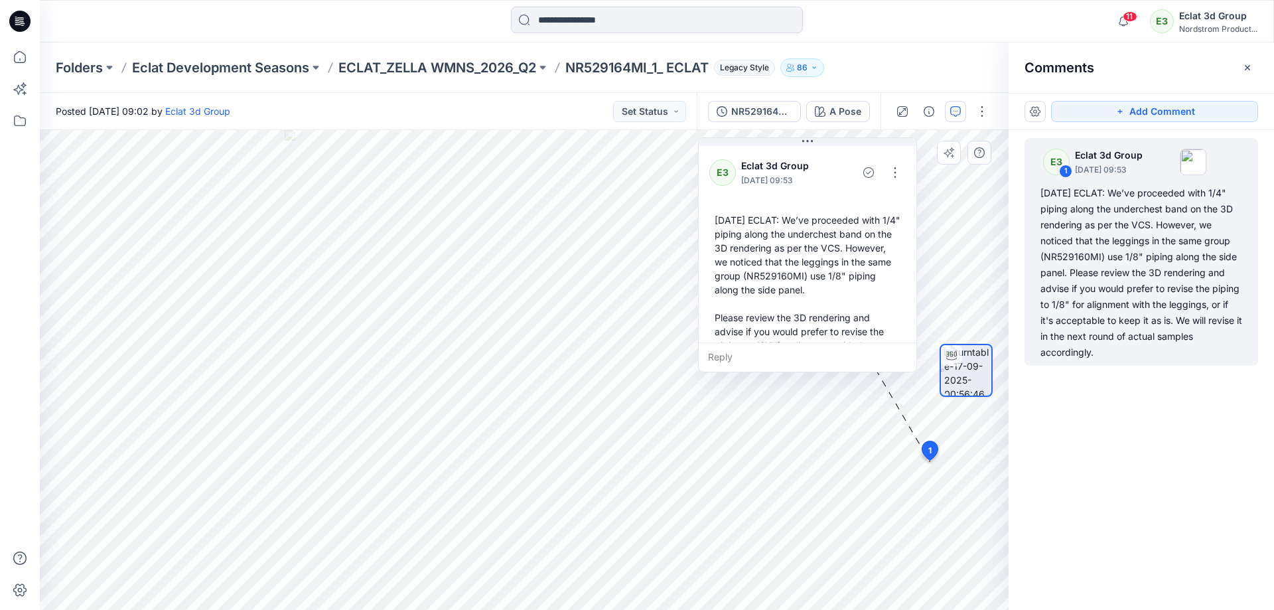
drag, startPoint x: 810, startPoint y: 234, endPoint x: 808, endPoint y: 168, distance: 65.7
click at [808, 168] on p "Eclat 3d Group" at bounding box center [785, 166] width 88 height 16
click at [622, 413] on div "A Pose Loading... Material Properties Loading... 2 1 E3 Eclat 3d Group [DATE] 0…" at bounding box center [524, 370] width 969 height 480
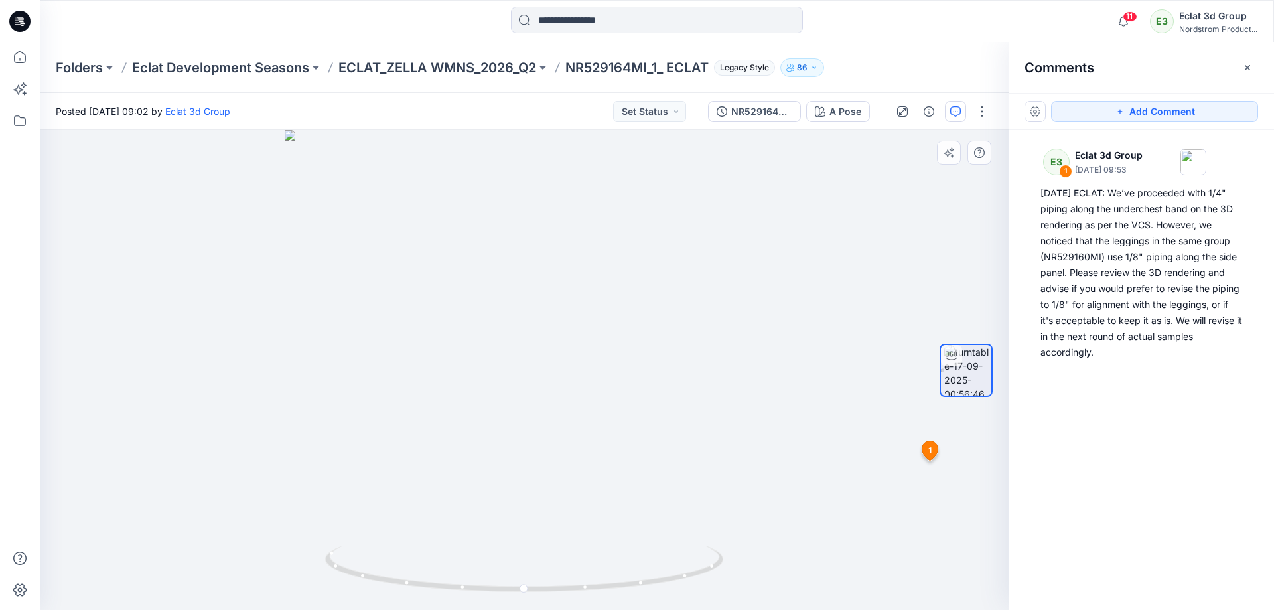
click at [928, 457] on div at bounding box center [966, 370] width 85 height 332
drag, startPoint x: 932, startPoint y: 449, endPoint x: 528, endPoint y: 380, distance: 410.6
click at [518, 383] on div "A Pose Loading... Material Properties Loading... 2 1 E3 Eclat 3d Group [DATE] 0…" at bounding box center [524, 370] width 969 height 480
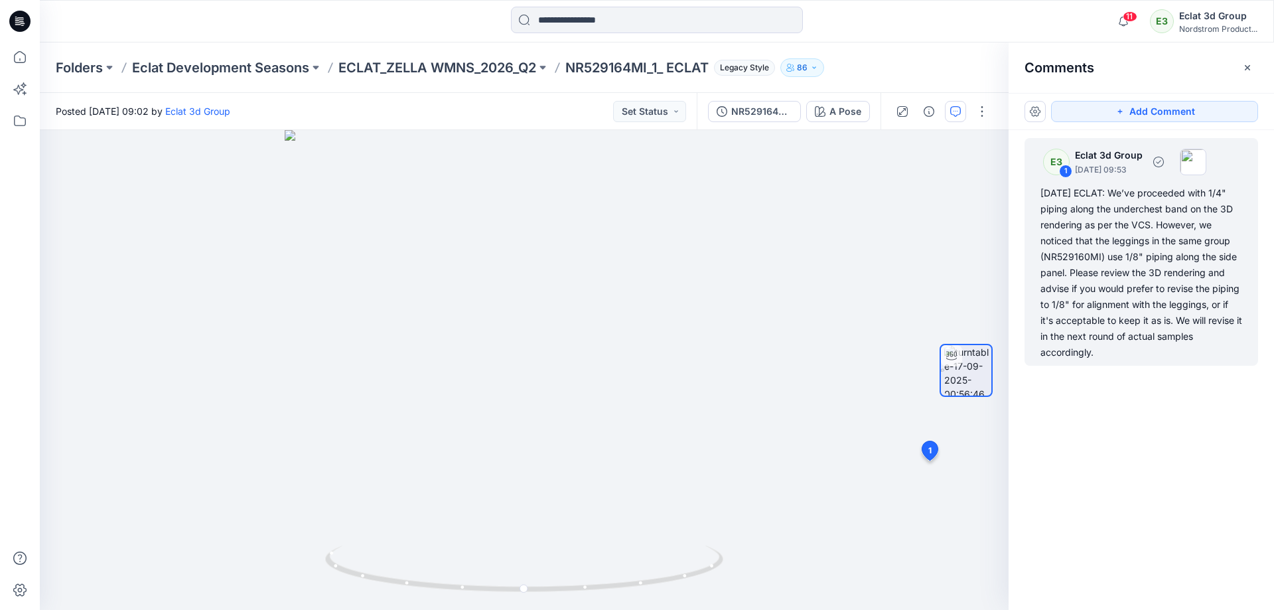
click at [1117, 165] on p "[DATE] 09:53" at bounding box center [1109, 169] width 68 height 13
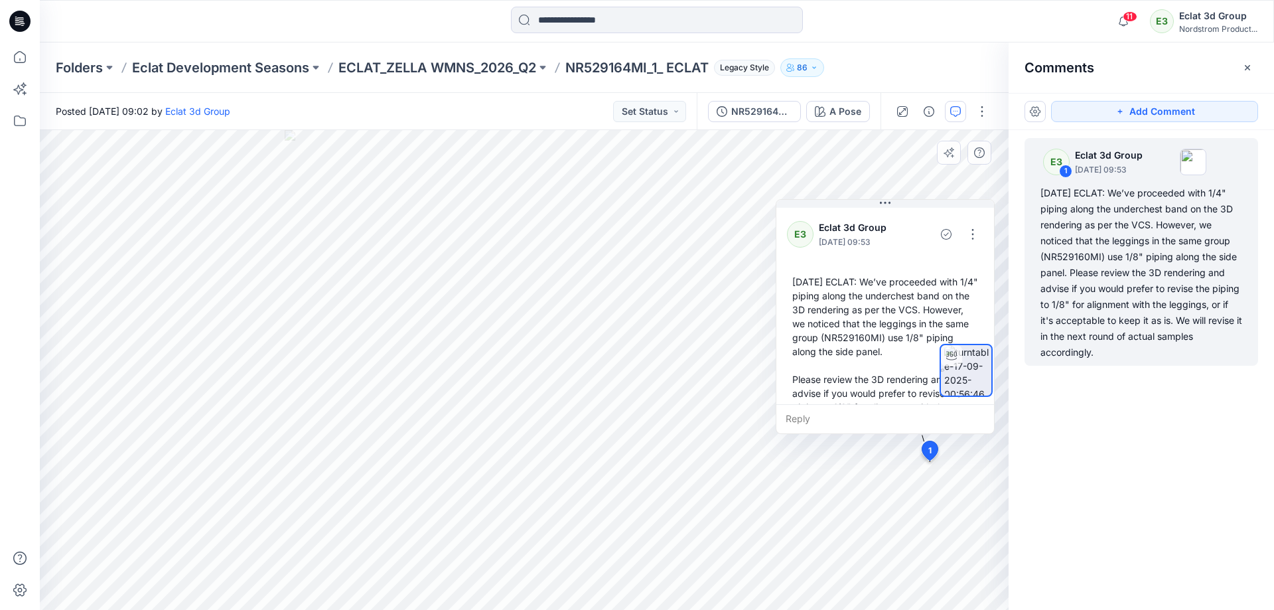
click at [965, 237] on div at bounding box center [966, 370] width 53 height 332
click at [968, 237] on div at bounding box center [966, 370] width 53 height 332
click at [971, 237] on div at bounding box center [966, 370] width 53 height 332
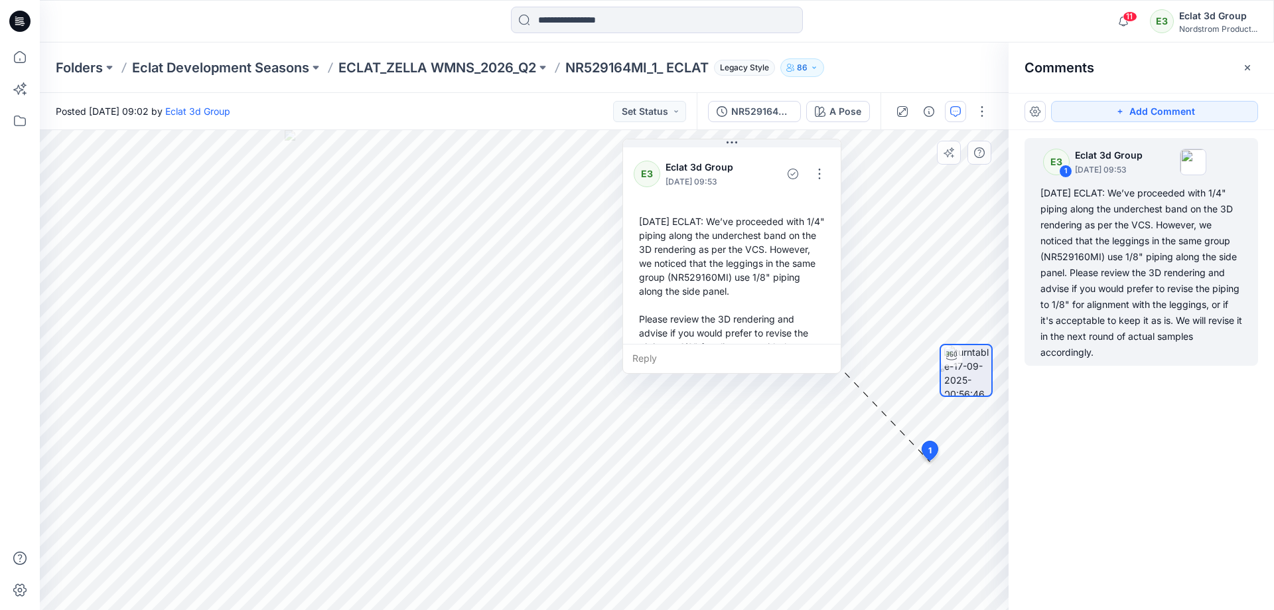
drag, startPoint x: 882, startPoint y: 227, endPoint x: 729, endPoint y: 167, distance: 164.7
click at [729, 167] on p "Eclat 3d Group" at bounding box center [710, 167] width 88 height 16
click at [819, 177] on button "button" at bounding box center [819, 173] width 21 height 21
click at [847, 206] on p "Edit comment" at bounding box center [823, 205] width 60 height 14
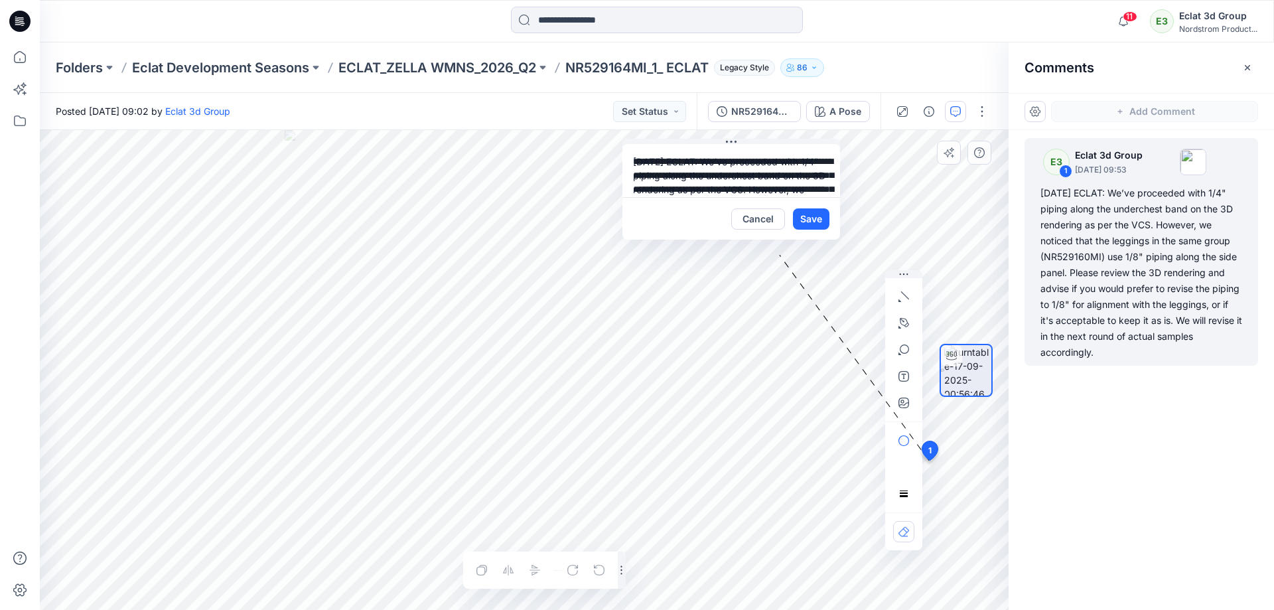
scroll to position [149, 0]
click at [751, 431] on div "**********" at bounding box center [524, 370] width 969 height 480
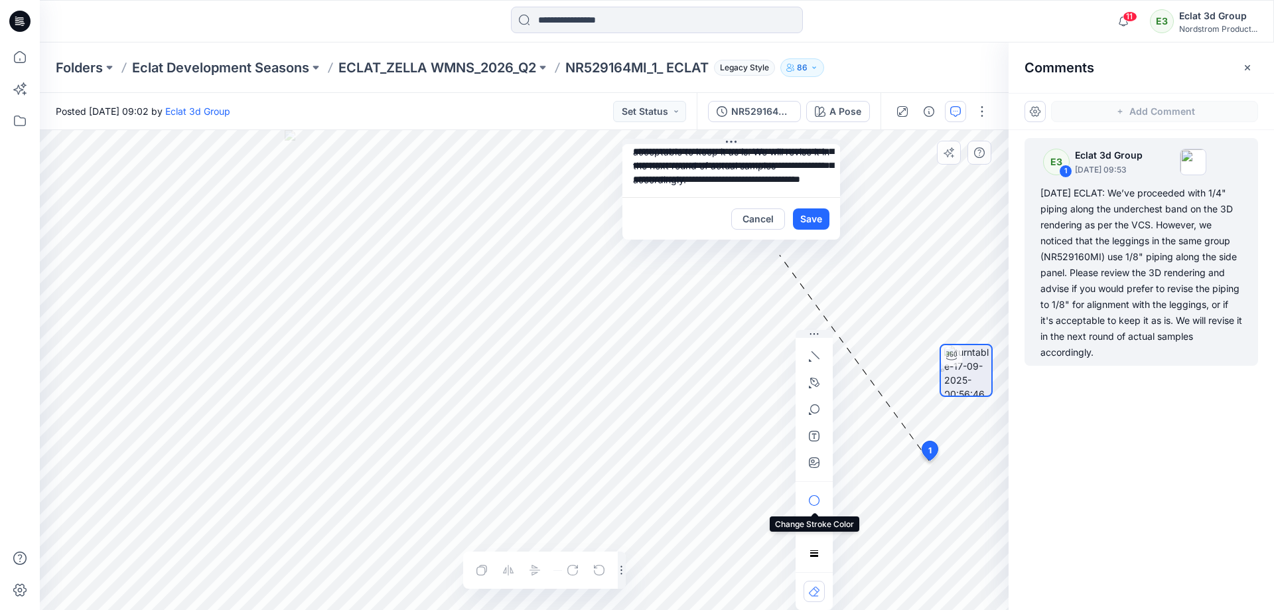
drag, startPoint x: 905, startPoint y: 275, endPoint x: 812, endPoint y: 489, distance: 233.6
click at [812, 489] on div at bounding box center [814, 470] width 37 height 280
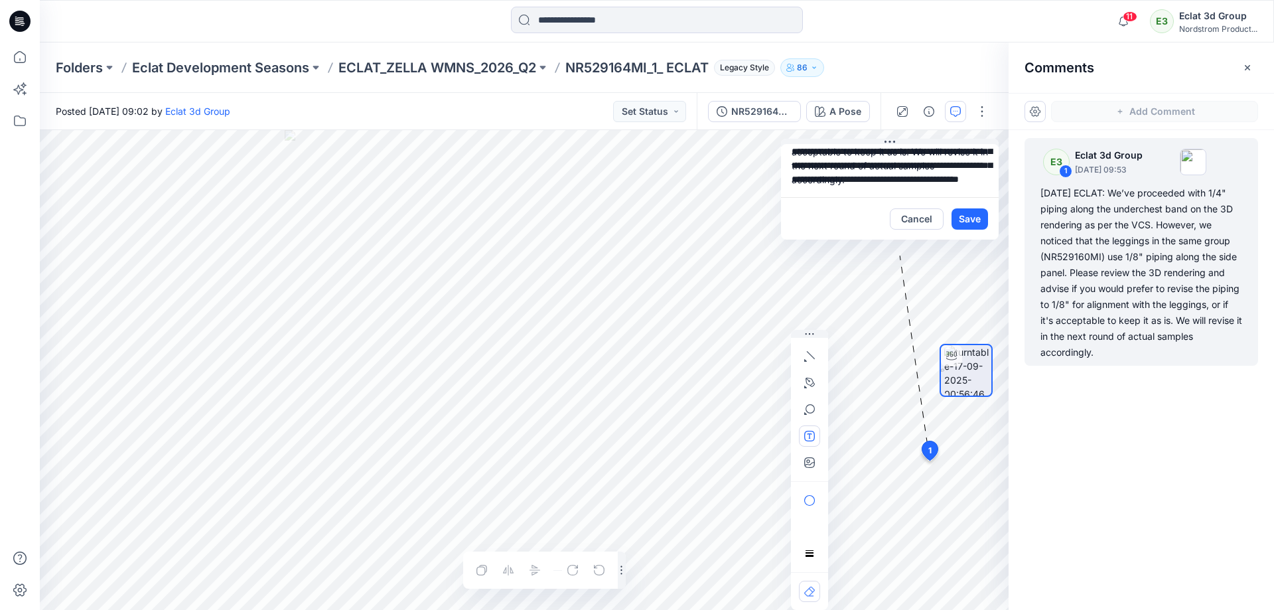
click at [489, 251] on div "**********" at bounding box center [524, 370] width 969 height 480
click at [933, 454] on div at bounding box center [966, 370] width 85 height 332
click at [464, 325] on div "**********" at bounding box center [524, 370] width 969 height 480
click at [928, 219] on div at bounding box center [966, 370] width 85 height 332
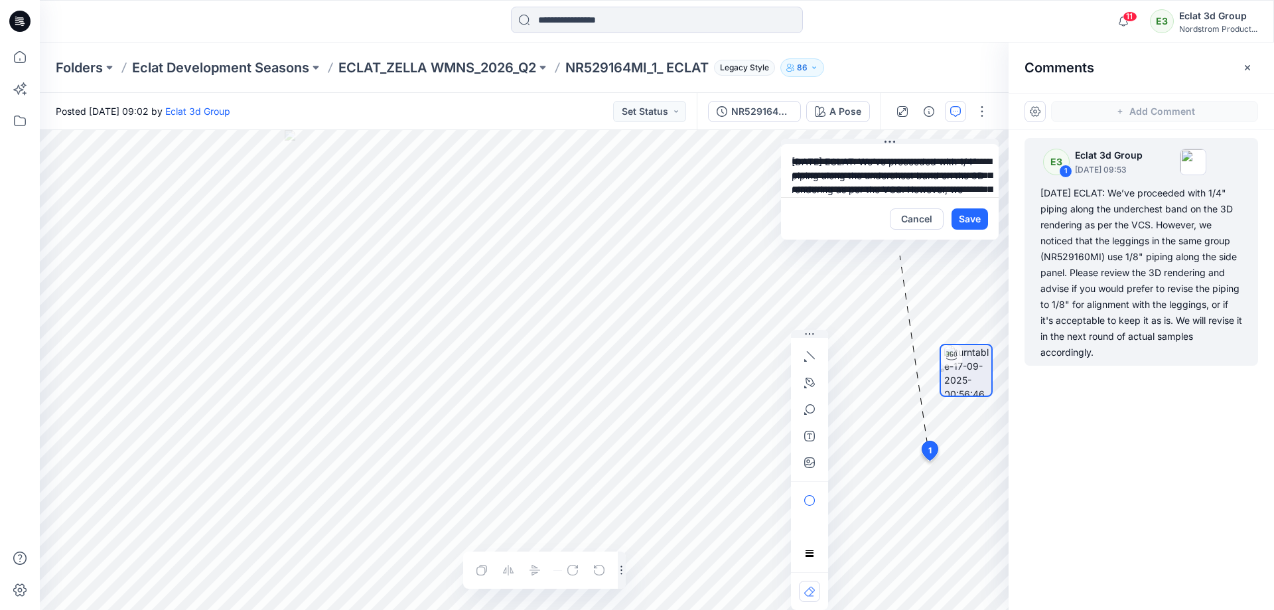
drag, startPoint x: 924, startPoint y: 187, endPoint x: 662, endPoint y: 100, distance: 276.3
click at [662, 100] on div "Posted [DATE] 09:02 by Eclat 3d Group Set Status NR529164MI_1_ ECLAT A Pose A P…" at bounding box center [657, 351] width 1234 height 517
click at [918, 227] on button "Cancel" at bounding box center [917, 218] width 54 height 21
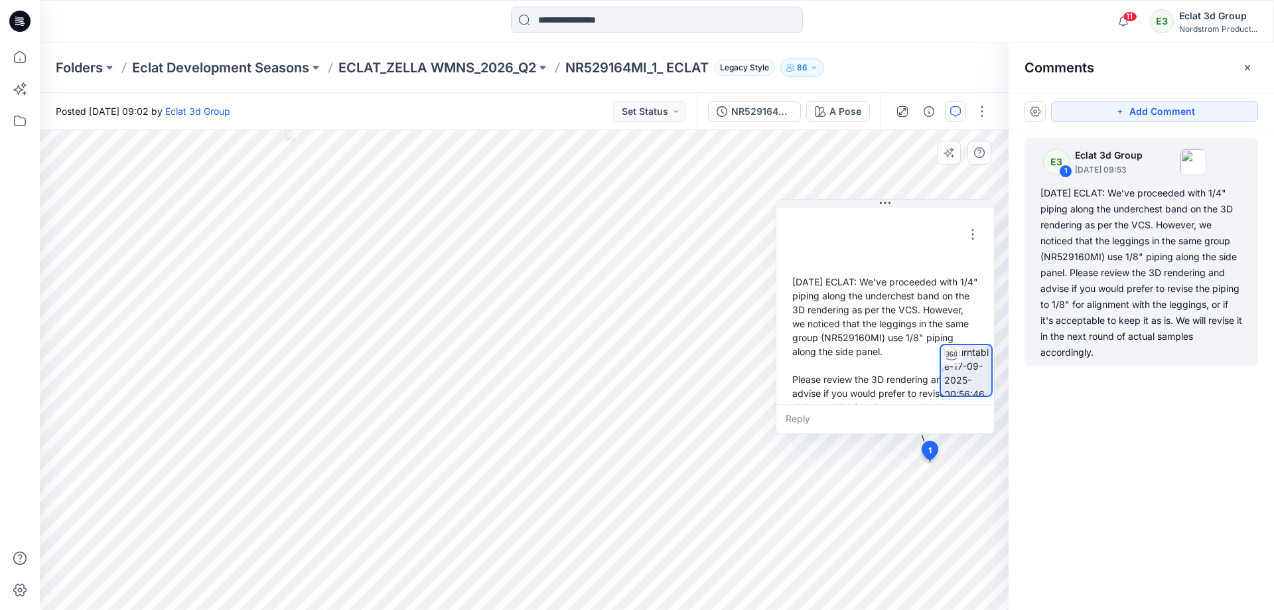
click at [977, 240] on div at bounding box center [966, 370] width 53 height 332
click at [970, 236] on div at bounding box center [966, 370] width 53 height 332
click at [971, 234] on div at bounding box center [966, 370] width 53 height 332
click at [551, 383] on div "A Pose Loading... Material Properties Loading... 2 1 E3 Eclat 3d Group [DATE] 0…" at bounding box center [524, 370] width 969 height 480
click at [1109, 494] on div "E3 1 Eclat 3d Group [DATE] 09:53 2025/9/17 ECLAT: We’ve proceeded with 1/4" pip…" at bounding box center [1141, 345] width 265 height 431
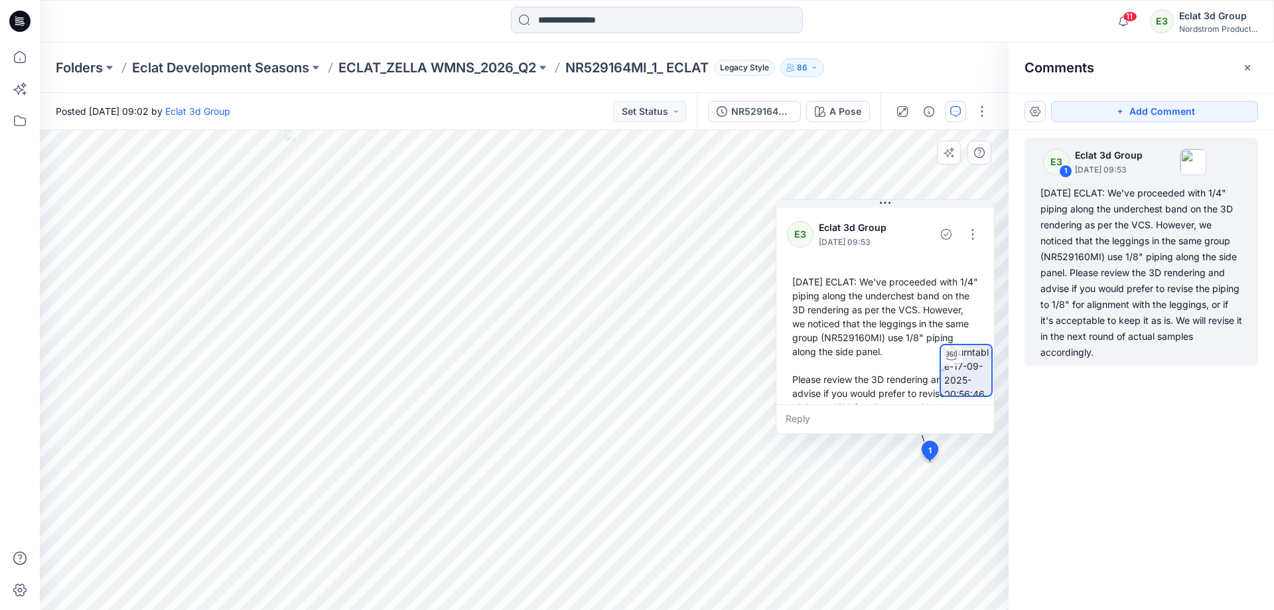
click at [967, 234] on div at bounding box center [966, 370] width 53 height 332
click at [973, 236] on div at bounding box center [966, 370] width 53 height 332
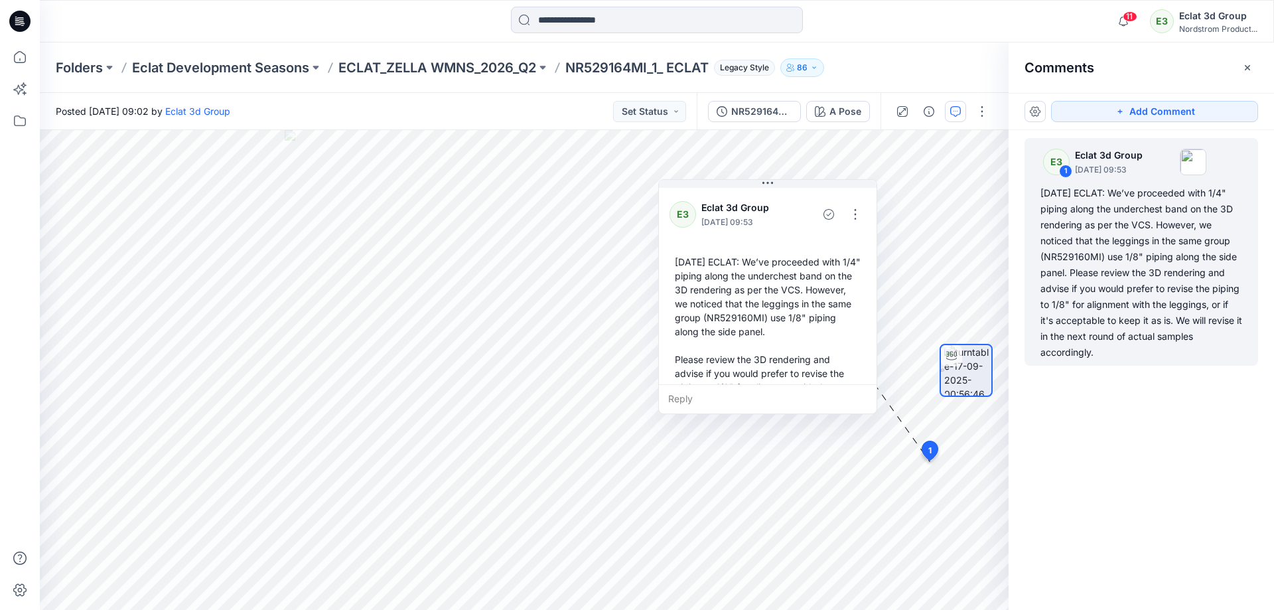
drag, startPoint x: 756, startPoint y: 202, endPoint x: 740, endPoint y: 190, distance: 20.3
click at [701, 200] on p "Eclat 3d Group" at bounding box center [745, 208] width 88 height 16
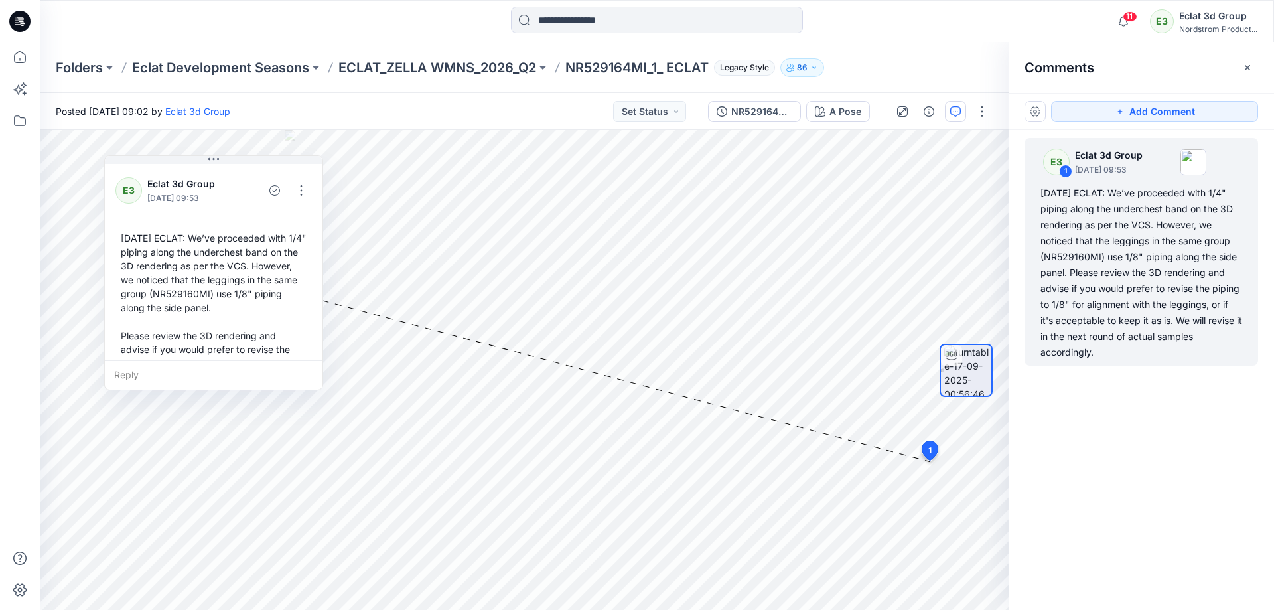
drag, startPoint x: 706, startPoint y: 169, endPoint x: 259, endPoint y: 183, distance: 447.4
click at [208, 165] on icon at bounding box center [213, 159] width 11 height 11
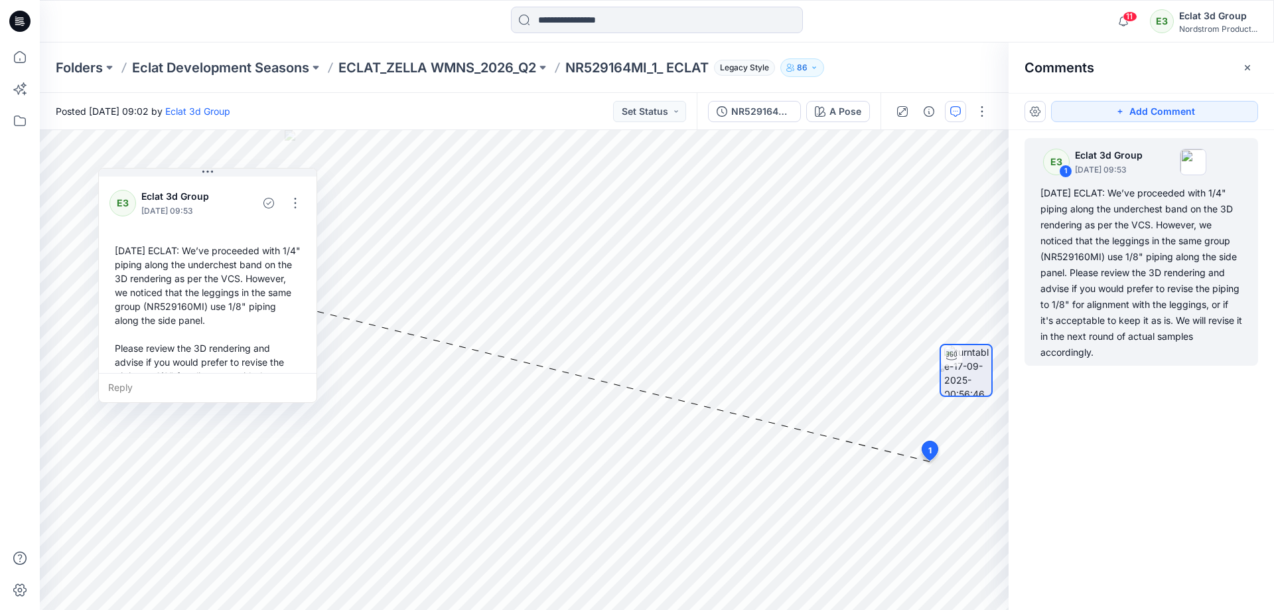
click at [457, 342] on div "A Pose Loading... Material Properties Loading... 2 1 E3 Eclat 3d Group [DATE] 0…" at bounding box center [524, 370] width 969 height 480
click at [926, 451] on div at bounding box center [966, 370] width 85 height 332
click at [321, 335] on div "A Pose Loading... Material Properties Loading... 2 1 E3 Eclat 3d Group [DATE] 0…" at bounding box center [524, 370] width 969 height 480
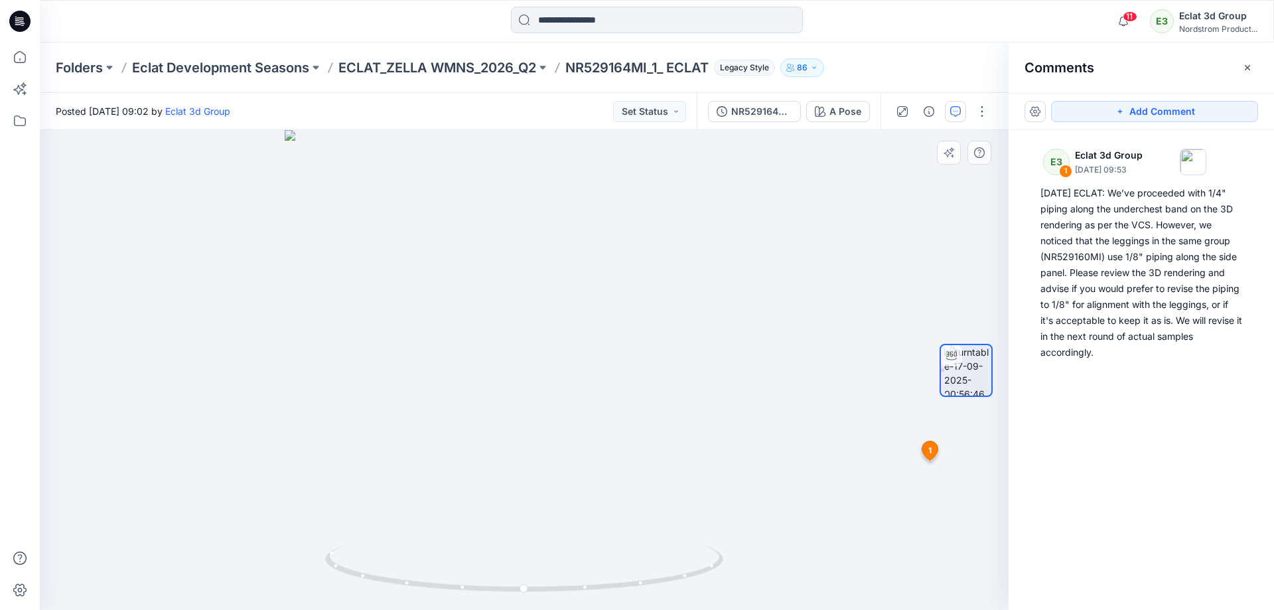
click at [930, 457] on div at bounding box center [966, 370] width 85 height 332
drag, startPoint x: 930, startPoint y: 448, endPoint x: 904, endPoint y: 356, distance: 95.8
click at [904, 356] on div "A Pose Loading... Material Properties Loading... 2 1 E3 Eclat 3d Group [DATE] 0…" at bounding box center [524, 370] width 969 height 480
drag, startPoint x: 928, startPoint y: 442, endPoint x: 861, endPoint y: 436, distance: 67.3
click at [861, 436] on div "A Pose Loading... Material Properties Loading... 2 1 E3 Eclat 3d Group [DATE] 0…" at bounding box center [524, 370] width 969 height 480
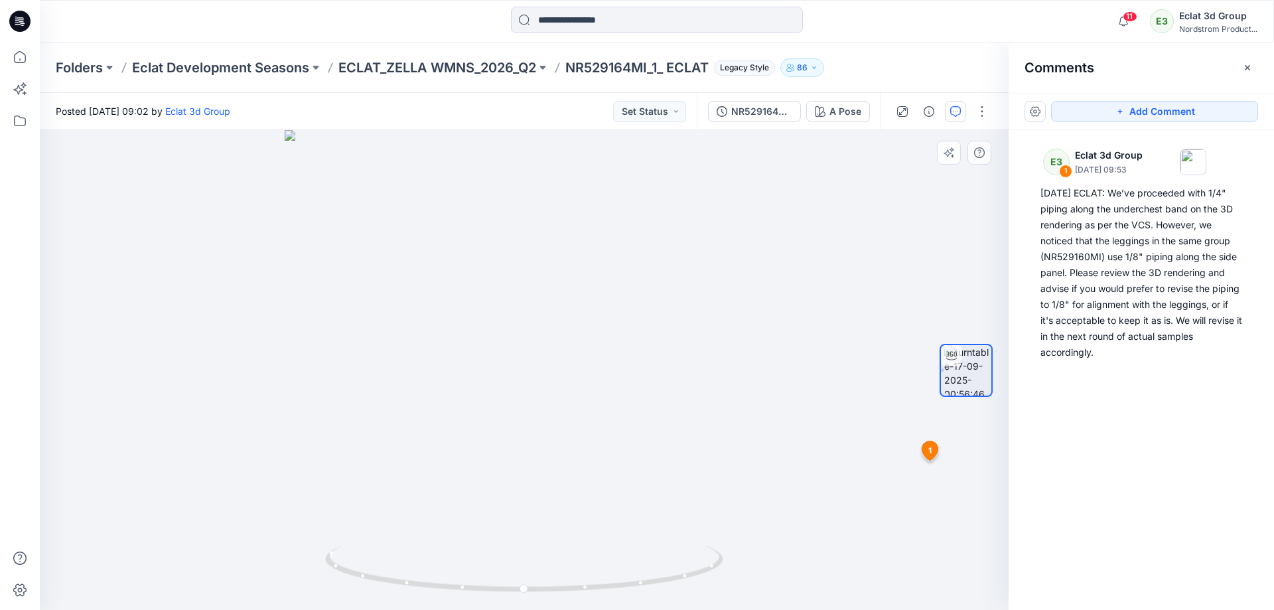
click at [944, 491] on div at bounding box center [966, 370] width 53 height 332
drag, startPoint x: 932, startPoint y: 449, endPoint x: 425, endPoint y: 340, distance: 519.1
click at [196, 306] on div "A Pose Loading... Material Properties Loading... 2 1 E3 Eclat 3d Group [DATE] 0…" at bounding box center [524, 370] width 969 height 480
click at [1032, 109] on button "button" at bounding box center [1035, 111] width 21 height 21
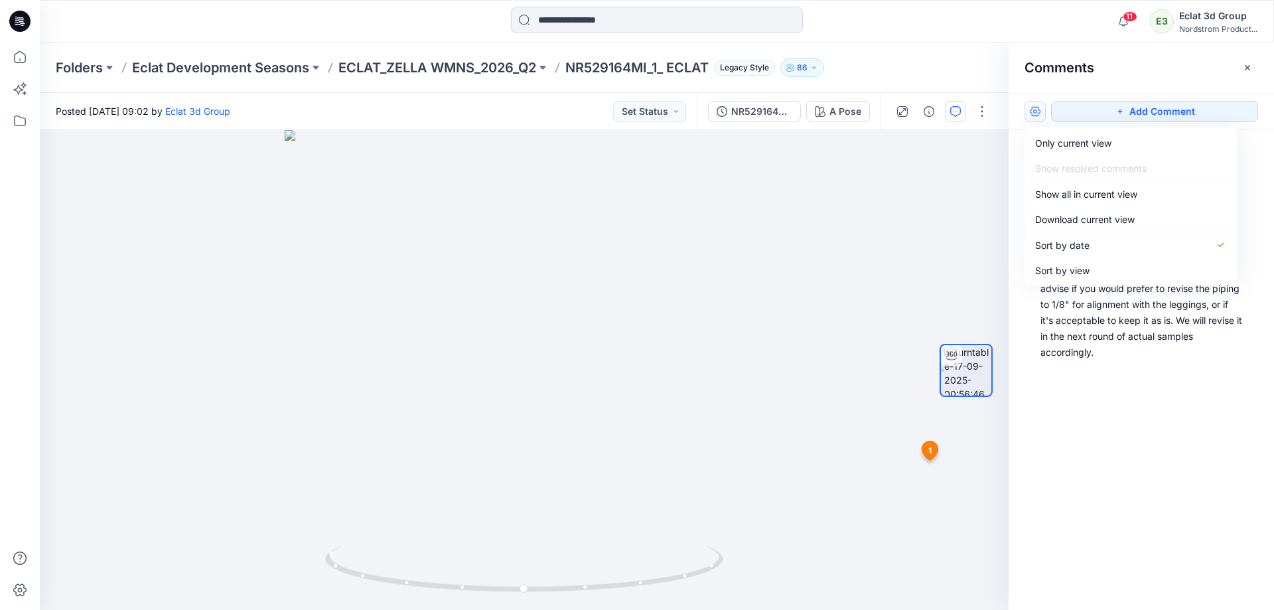
click at [1158, 431] on div "E3 1 Eclat 3d Group [DATE] 09:53 2025/9/17 ECLAT: We’ve proceeded with 1/4" pip…" at bounding box center [1141, 345] width 265 height 431
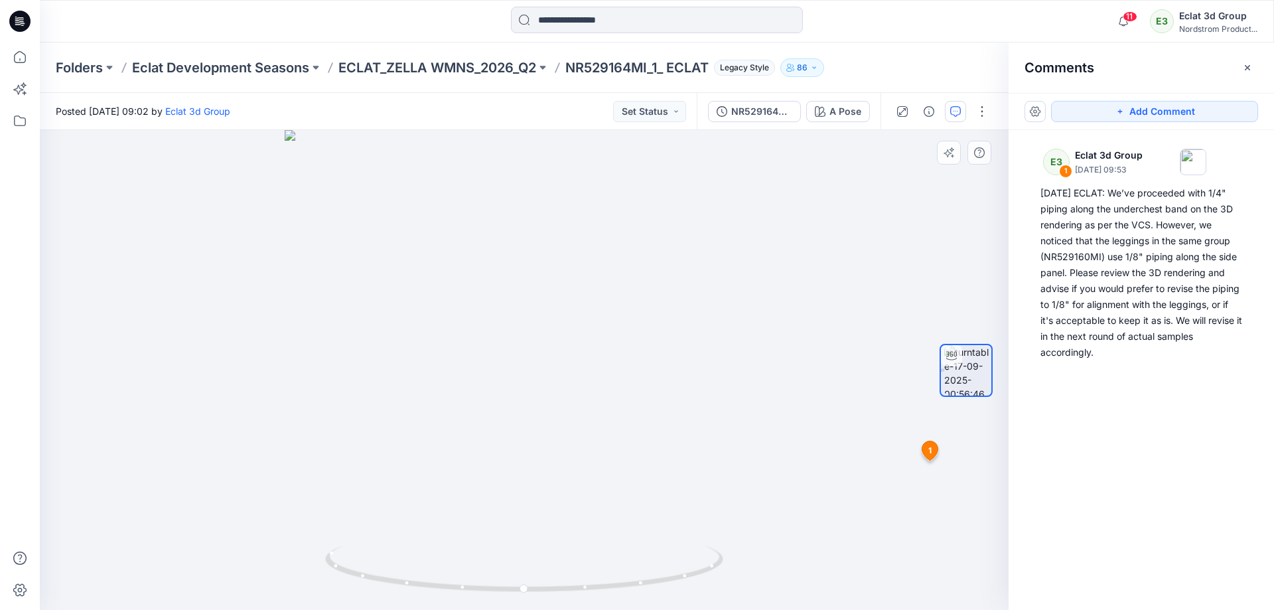
drag, startPoint x: 931, startPoint y: 453, endPoint x: 464, endPoint y: 309, distance: 488.0
click at [464, 309] on div "A Pose Loading... Material Properties Loading... 2 1 E3 Eclat 3d Group [DATE] 0…" at bounding box center [524, 370] width 969 height 480
click at [929, 448] on div at bounding box center [966, 370] width 85 height 332
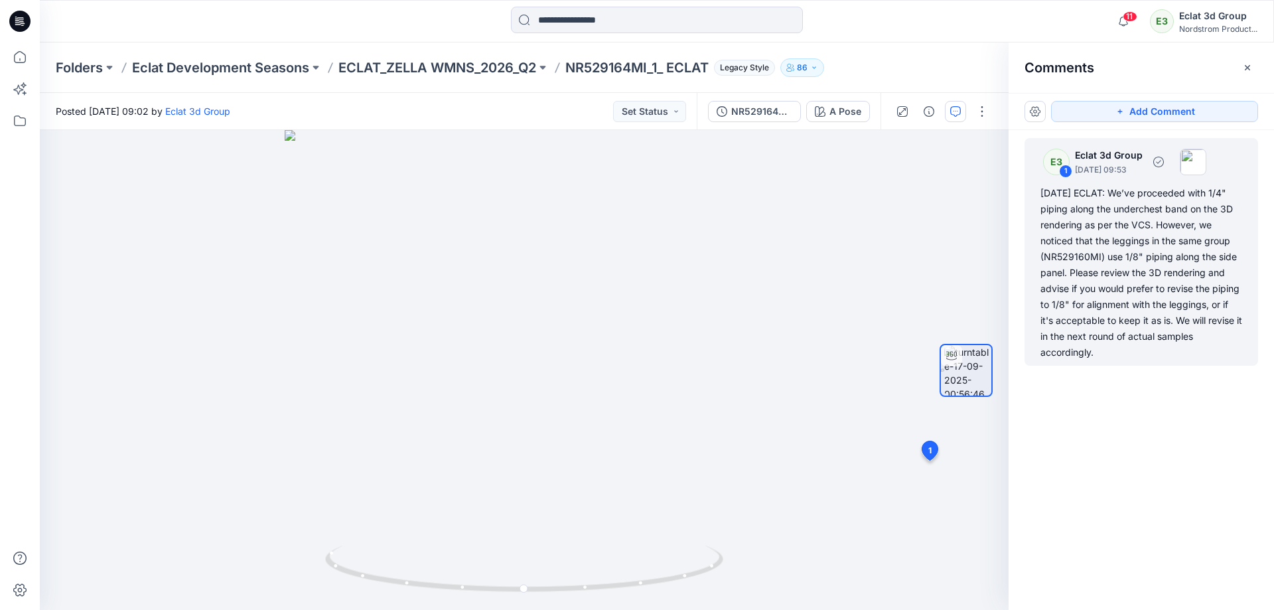
click at [1117, 312] on div "[DATE] ECLAT: We’ve proceeded with 1/4" piping along the underchest band on the…" at bounding box center [1141, 272] width 202 height 175
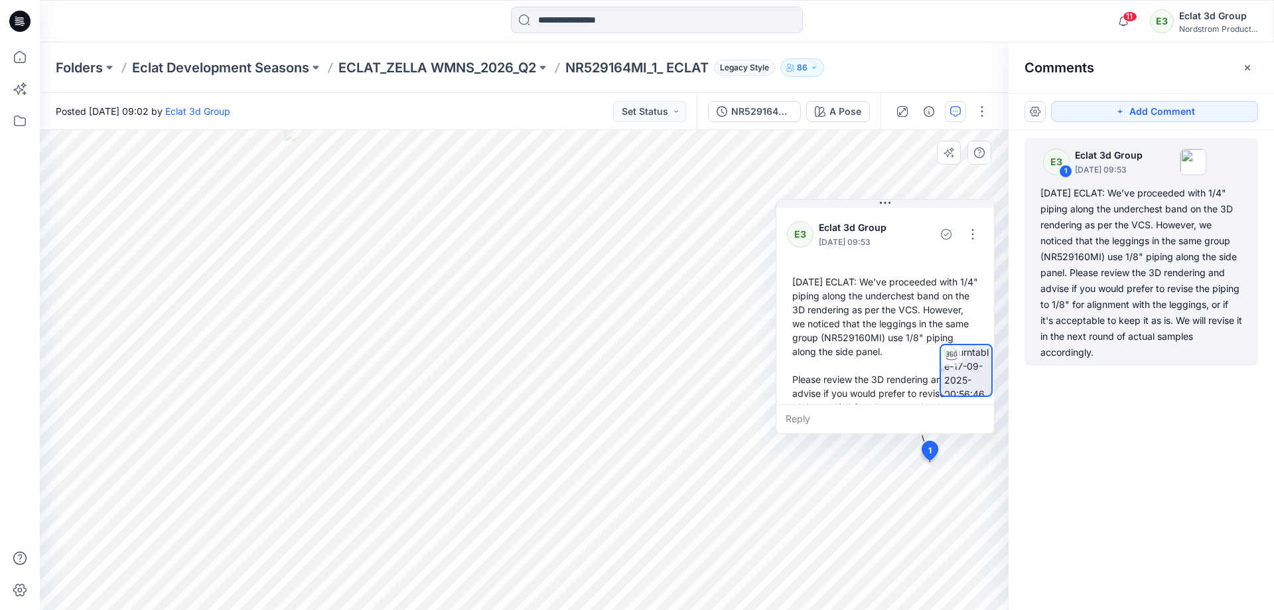
click at [973, 235] on div at bounding box center [966, 370] width 53 height 332
click at [973, 234] on div at bounding box center [966, 370] width 53 height 332
click at [934, 451] on div at bounding box center [966, 370] width 85 height 332
click at [599, 51] on div "Folders Eclat Development Seasons ECLAT_ZELLA WMNS_2026_Q2 NR529164MI_1_ ECLAT …" at bounding box center [657, 67] width 1234 height 50
click at [599, 63] on p "NR529164MI_1_ ECLAT" at bounding box center [636, 67] width 143 height 19
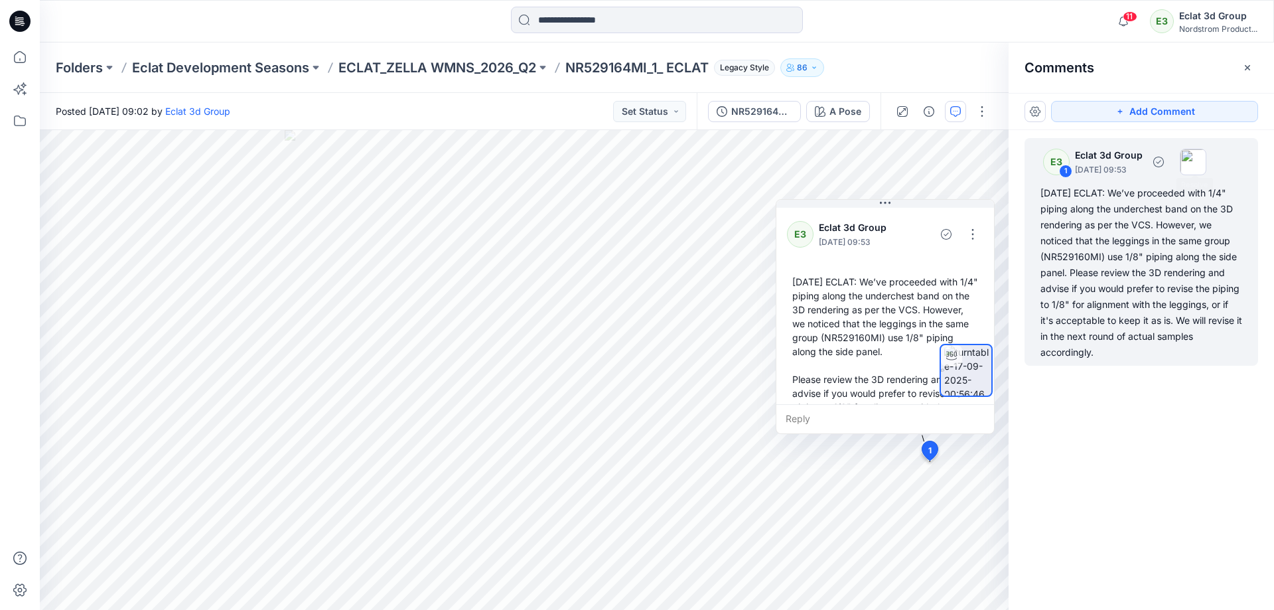
drag, startPoint x: 1187, startPoint y: 174, endPoint x: 1182, endPoint y: 168, distance: 7.6
click at [1188, 174] on div at bounding box center [1177, 162] width 58 height 27
click at [1137, 169] on p "[DATE] 09:53" at bounding box center [1109, 169] width 68 height 13
click at [944, 231] on div at bounding box center [966, 370] width 53 height 332
click at [970, 239] on div at bounding box center [966, 370] width 53 height 332
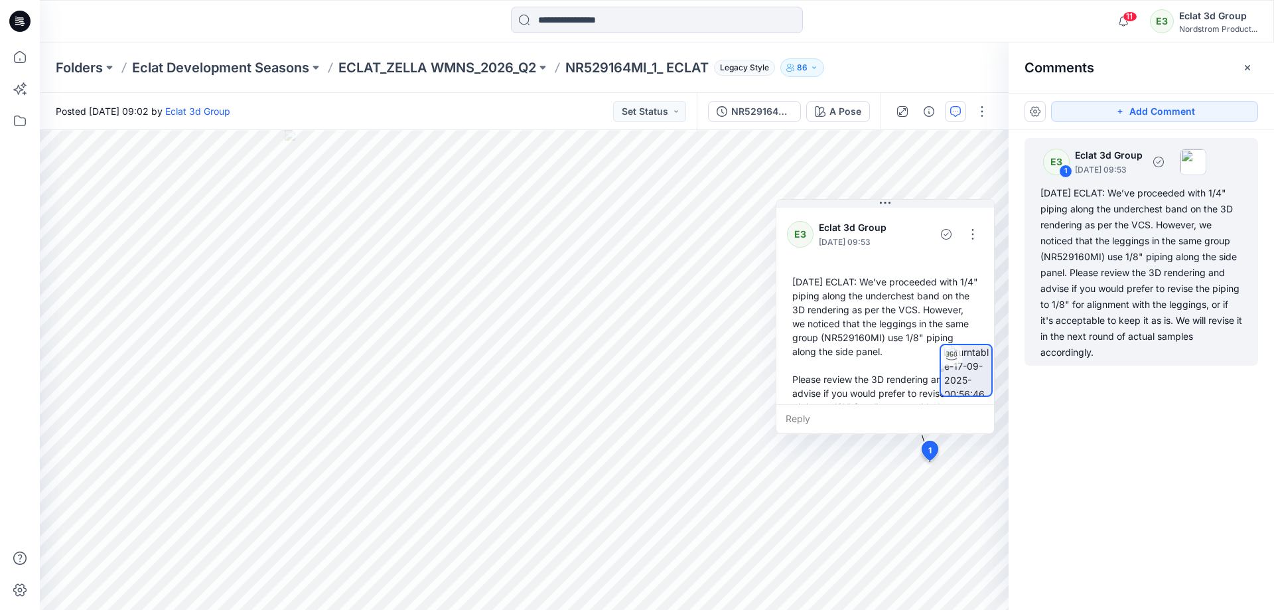
click at [1143, 168] on p "[DATE] 09:53" at bounding box center [1109, 169] width 68 height 13
click at [1142, 166] on p "[DATE] 09:53" at bounding box center [1109, 169] width 68 height 13
click at [1052, 165] on div "E3" at bounding box center [1056, 162] width 27 height 27
drag, startPoint x: 618, startPoint y: 70, endPoint x: 553, endPoint y: 68, distance: 64.4
click at [603, 70] on p "NR529164MI_1_ ECLAT" at bounding box center [636, 67] width 143 height 19
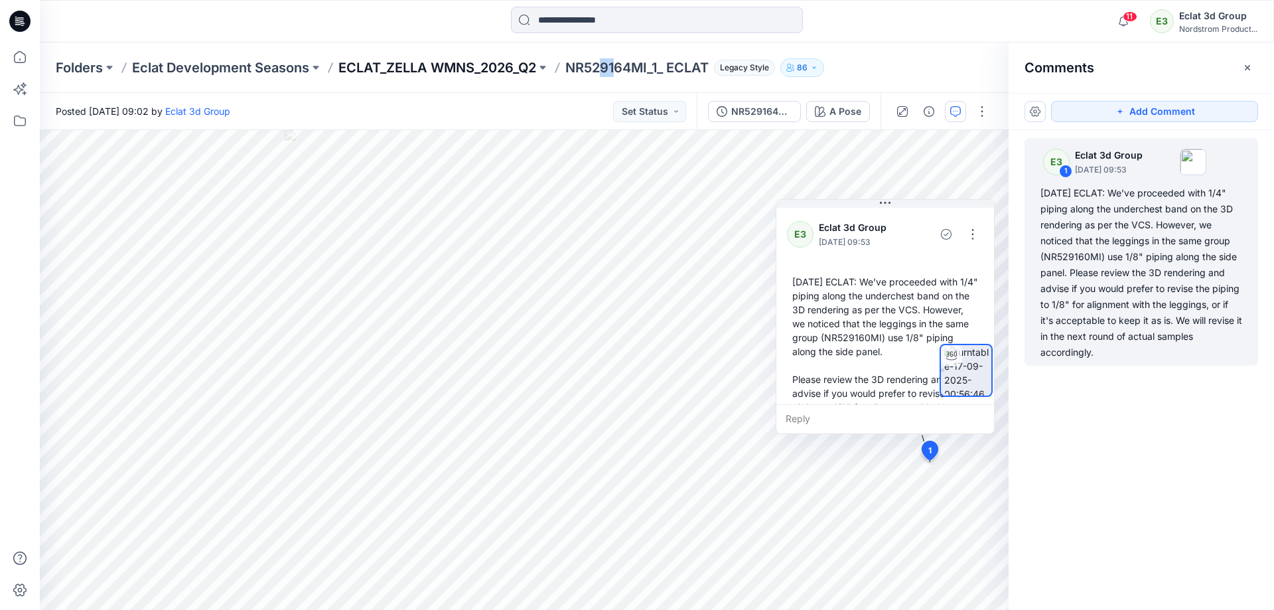
click at [489, 66] on p "ECLAT_ZELLA WMNS_2026_Q2" at bounding box center [437, 67] width 198 height 19
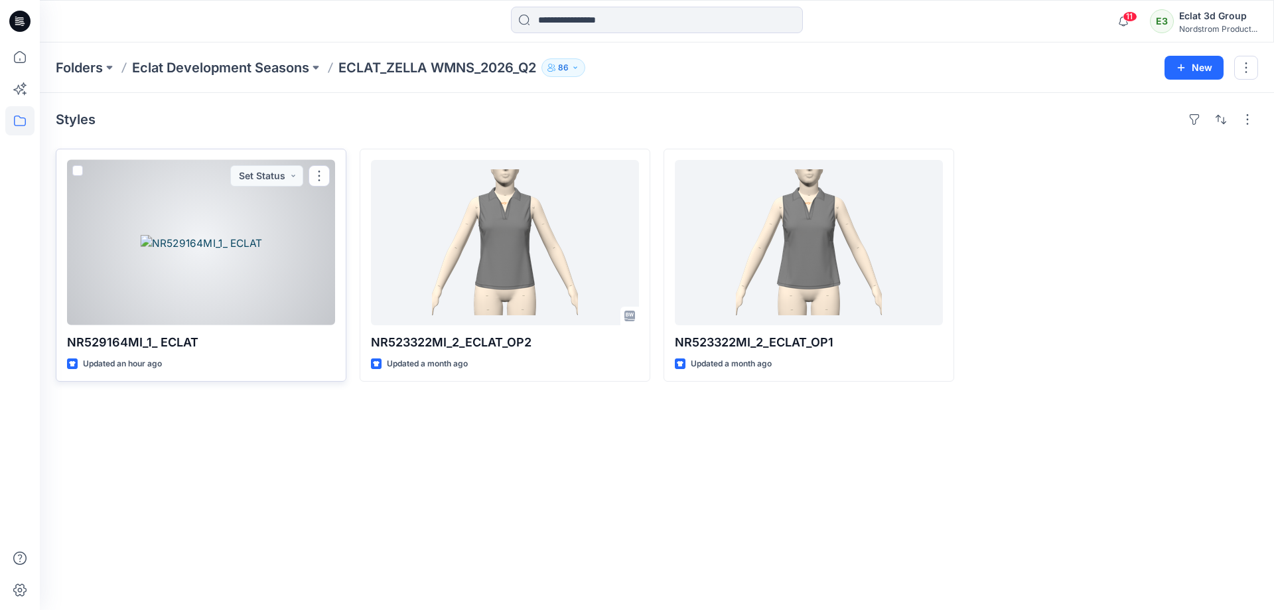
click at [125, 243] on div at bounding box center [201, 242] width 268 height 165
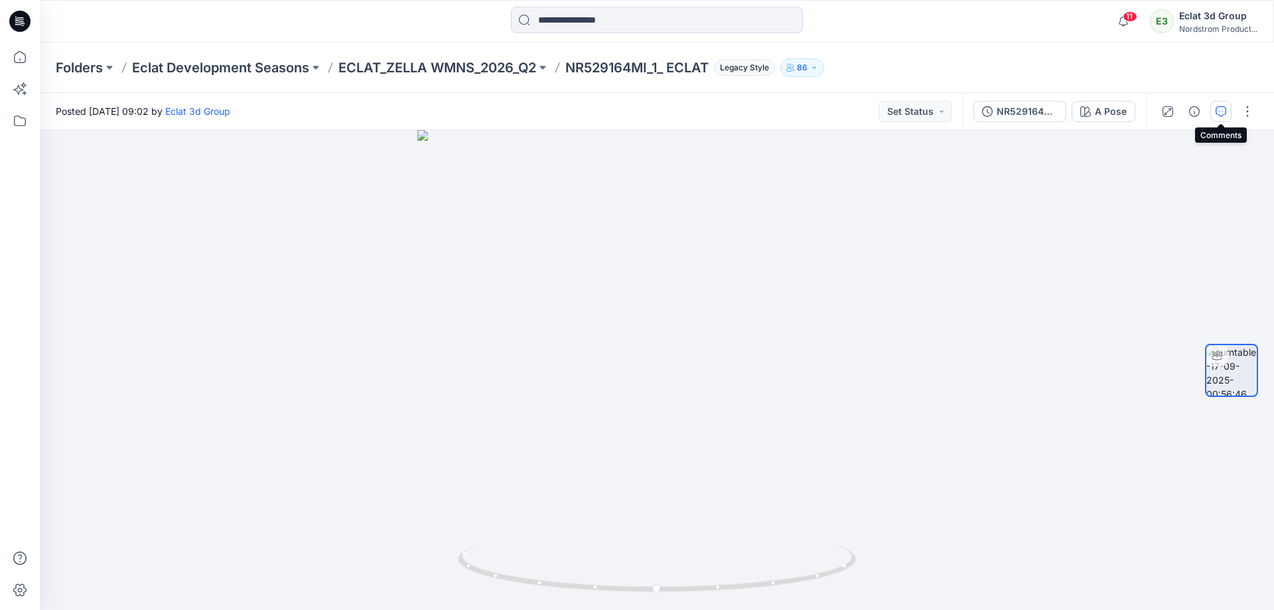
click at [1227, 113] on button "button" at bounding box center [1220, 111] width 21 height 21
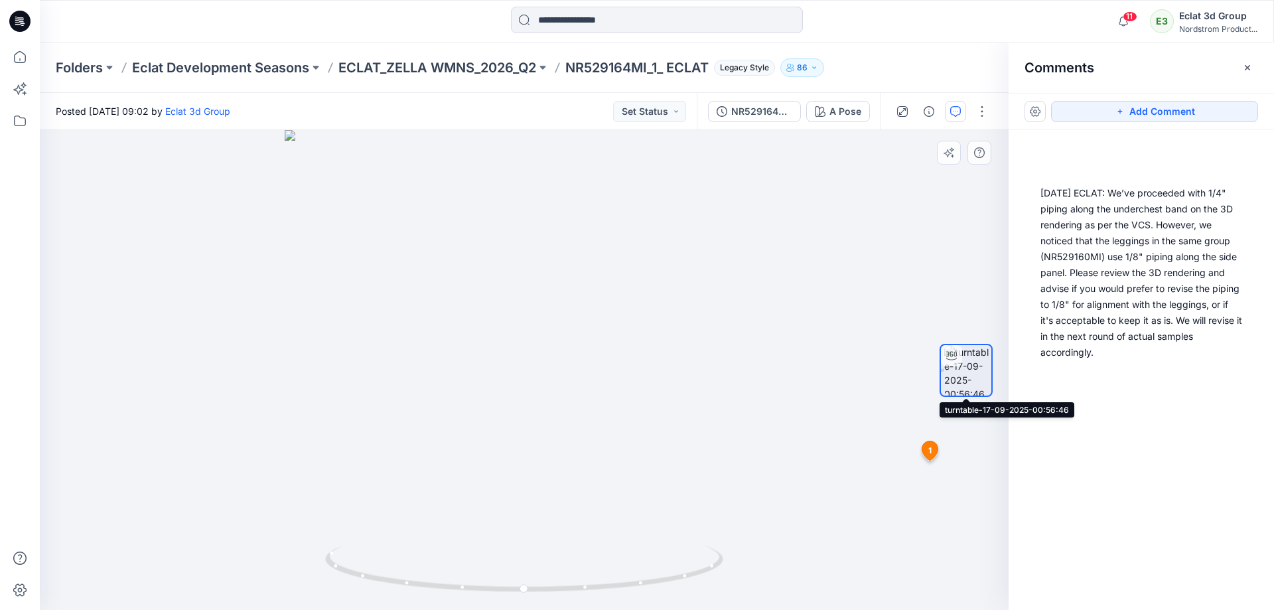
click at [971, 376] on img at bounding box center [967, 370] width 47 height 50
click at [927, 456] on div at bounding box center [966, 370] width 85 height 332
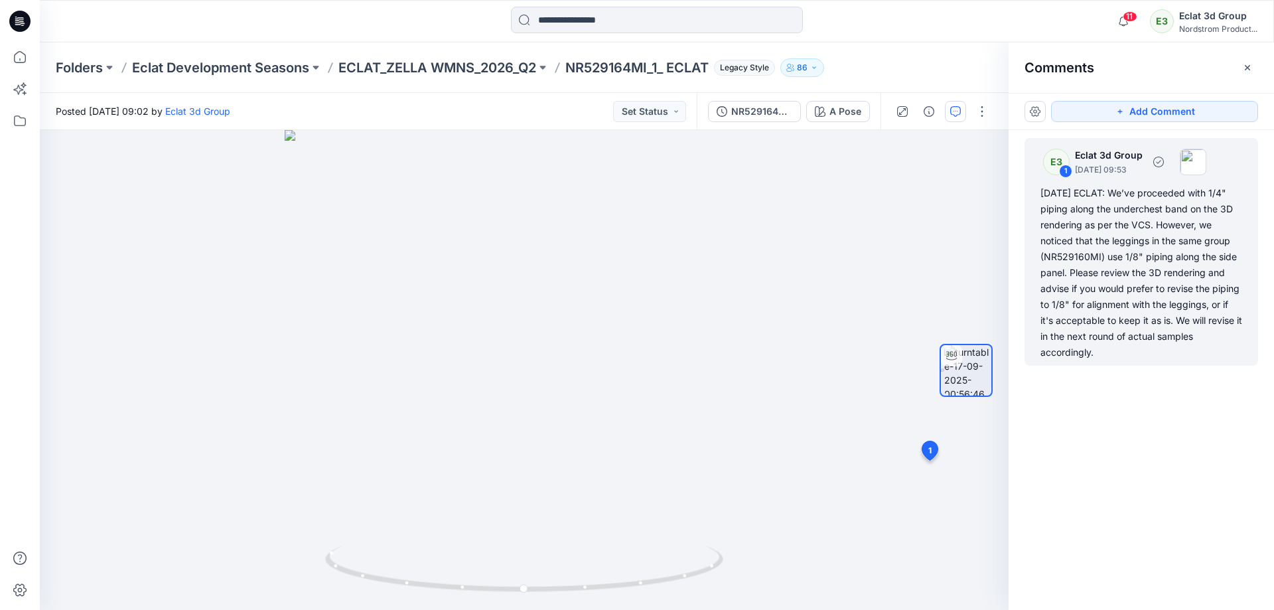
click at [1133, 189] on div "[DATE] ECLAT: We’ve proceeded with 1/4" piping along the underchest band on the…" at bounding box center [1141, 272] width 202 height 175
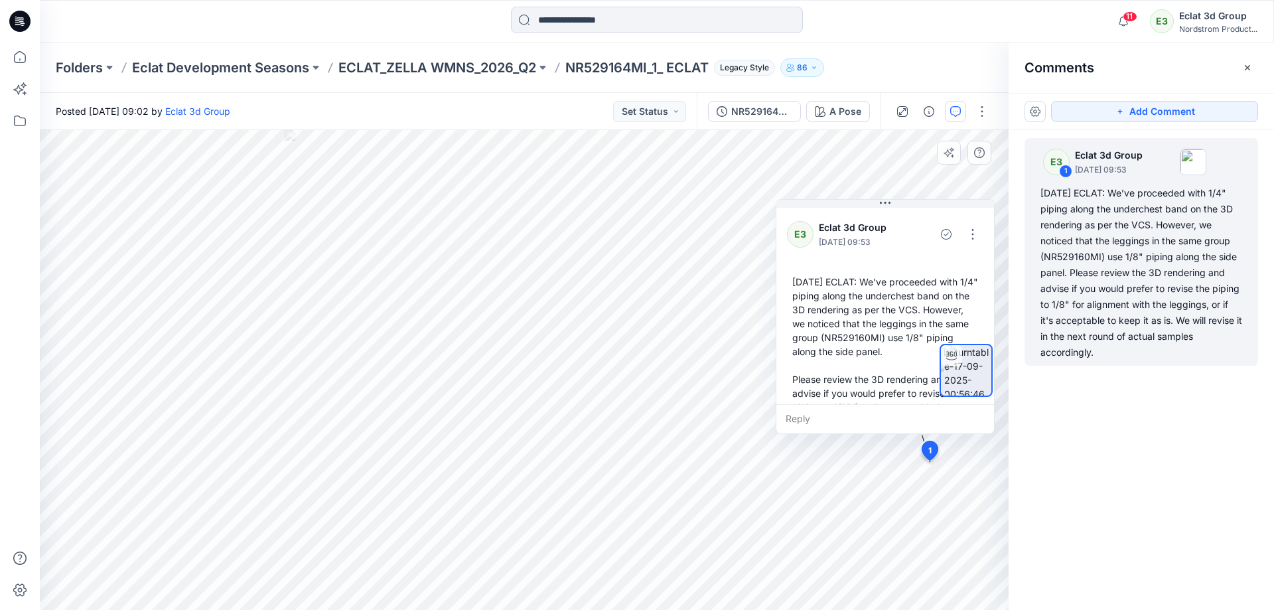
click at [796, 236] on div "E3" at bounding box center [800, 234] width 27 height 27
click at [971, 236] on div at bounding box center [966, 370] width 53 height 332
click at [972, 238] on div at bounding box center [966, 370] width 53 height 332
click at [1169, 198] on div "[DATE] ECLAT: We’ve proceeded with 1/4" piping along the underchest band on the…" at bounding box center [1141, 272] width 202 height 175
click at [948, 235] on div at bounding box center [966, 370] width 53 height 332
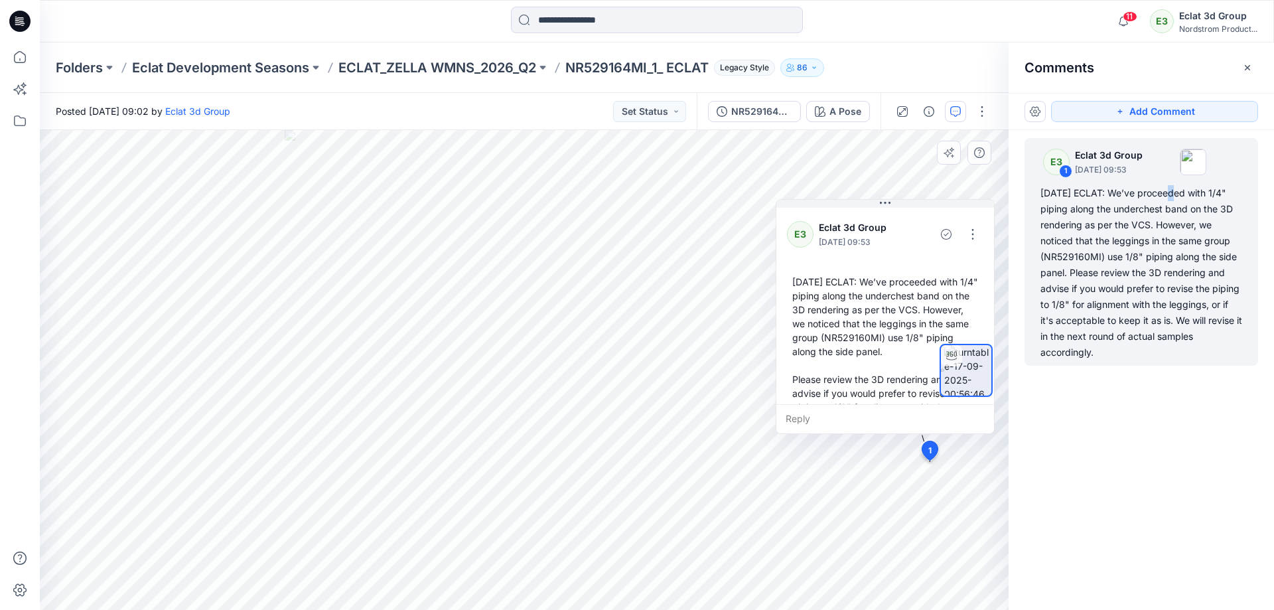
click at [971, 238] on div at bounding box center [966, 370] width 53 height 332
click at [858, 230] on p "Eclat 3d Group" at bounding box center [863, 228] width 88 height 16
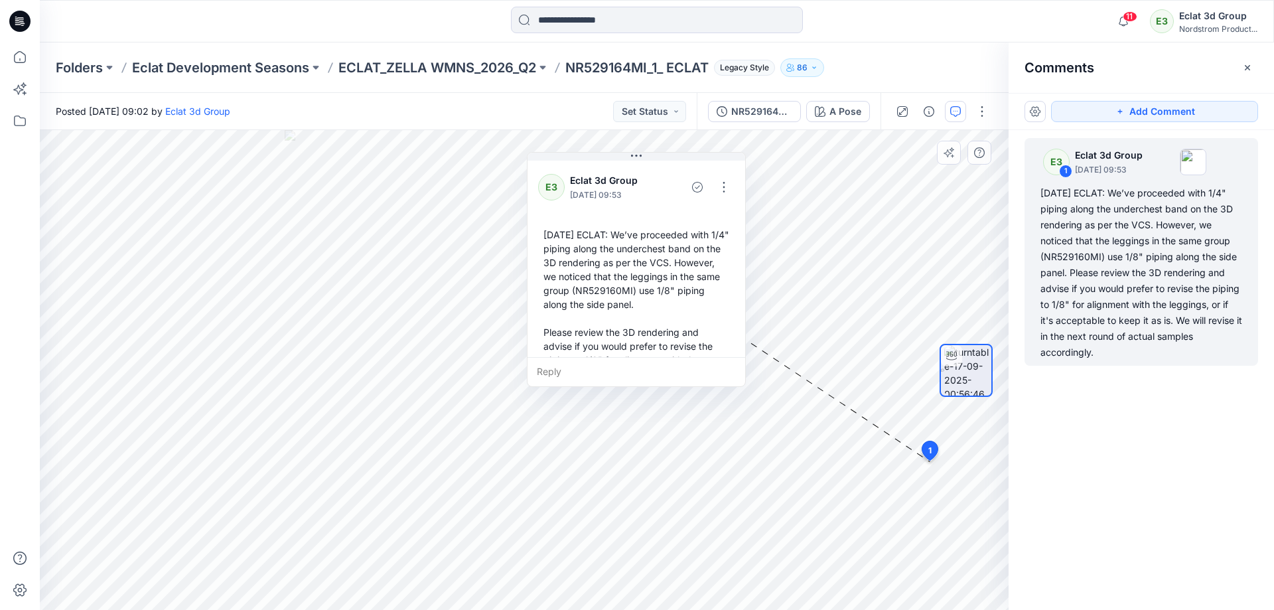
drag, startPoint x: 900, startPoint y: 272, endPoint x: 627, endPoint y: 246, distance: 273.9
click at [622, 246] on div "[DATE] ECLAT: We’ve proceeded with 1/4" piping along the underchest band on the…" at bounding box center [636, 318] width 196 height 192
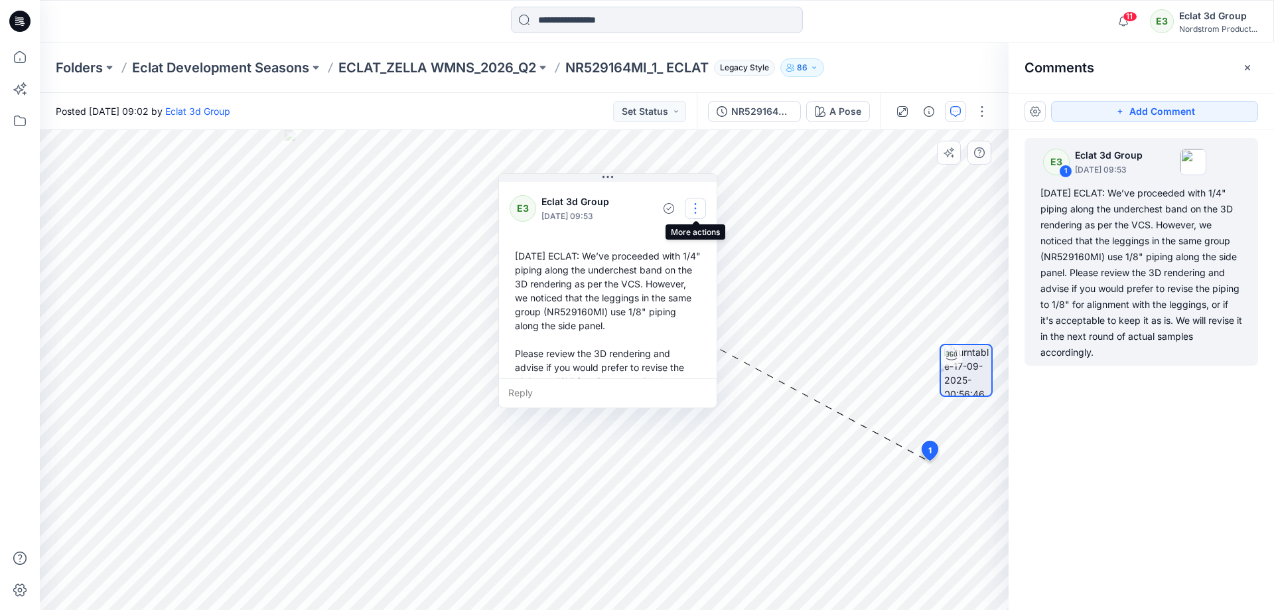
click at [690, 210] on button "button" at bounding box center [695, 208] width 21 height 21
click at [716, 277] on p "Delete thread" at bounding box center [698, 275] width 59 height 14
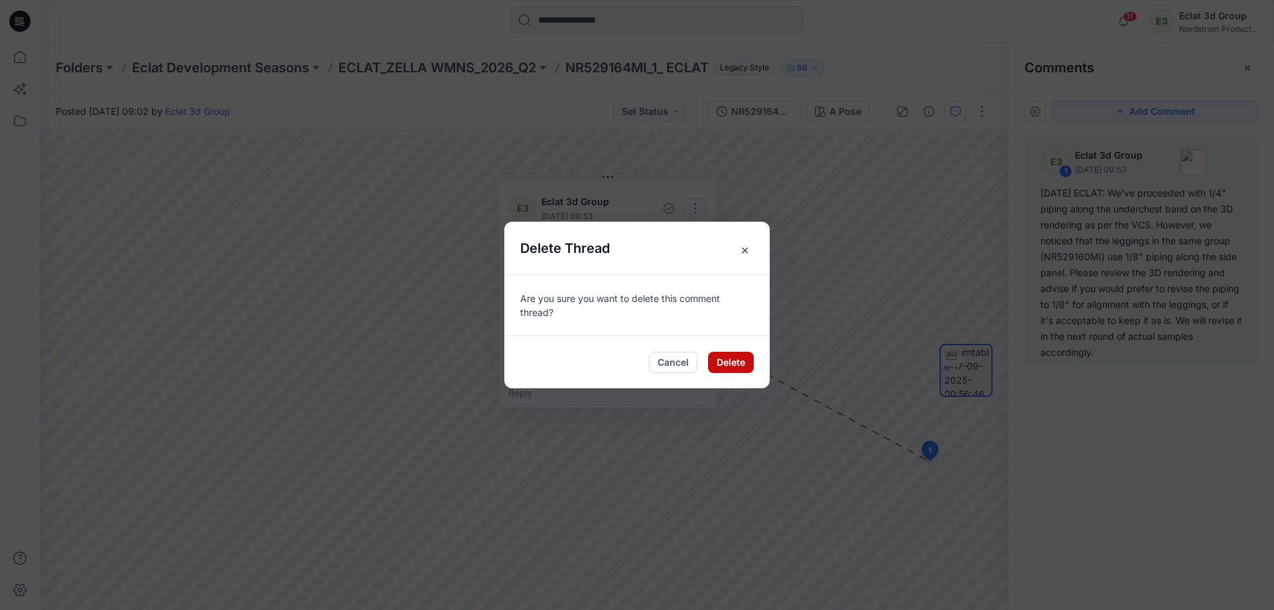
click at [725, 372] on button "Delete" at bounding box center [731, 362] width 46 height 21
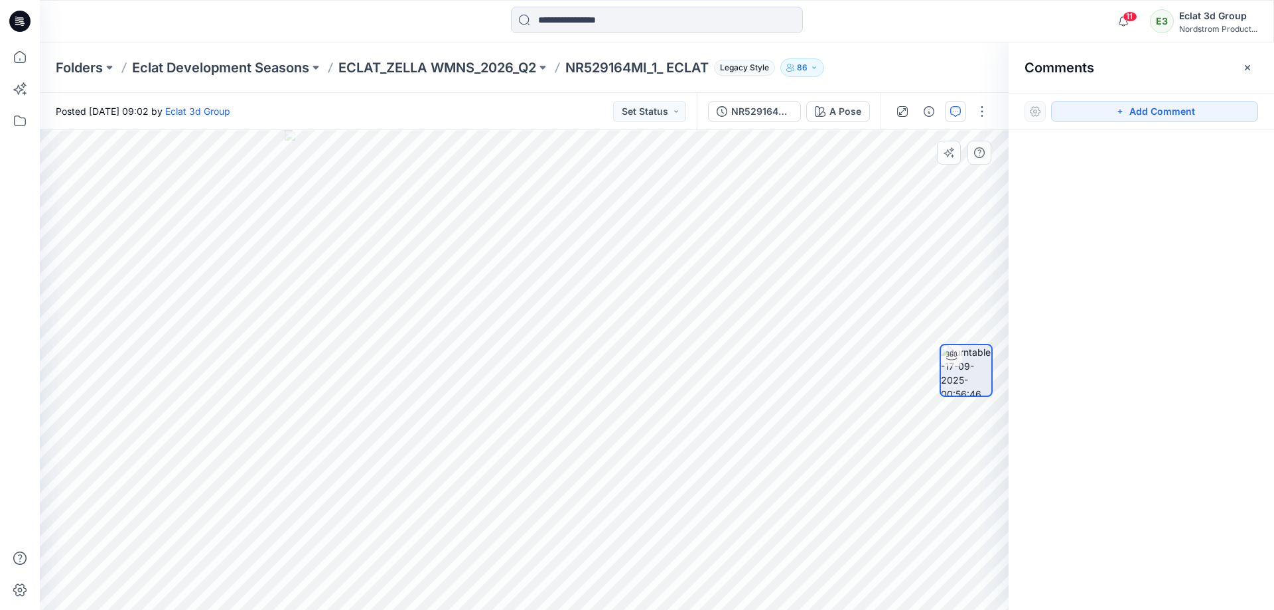
click at [721, 458] on div "A Pose Loading... Material Properties Loading... 2 Layer 1" at bounding box center [524, 370] width 969 height 480
click at [1180, 112] on button "Add Comment" at bounding box center [1154, 111] width 207 height 21
click at [520, 392] on div "2" at bounding box center [524, 370] width 969 height 480
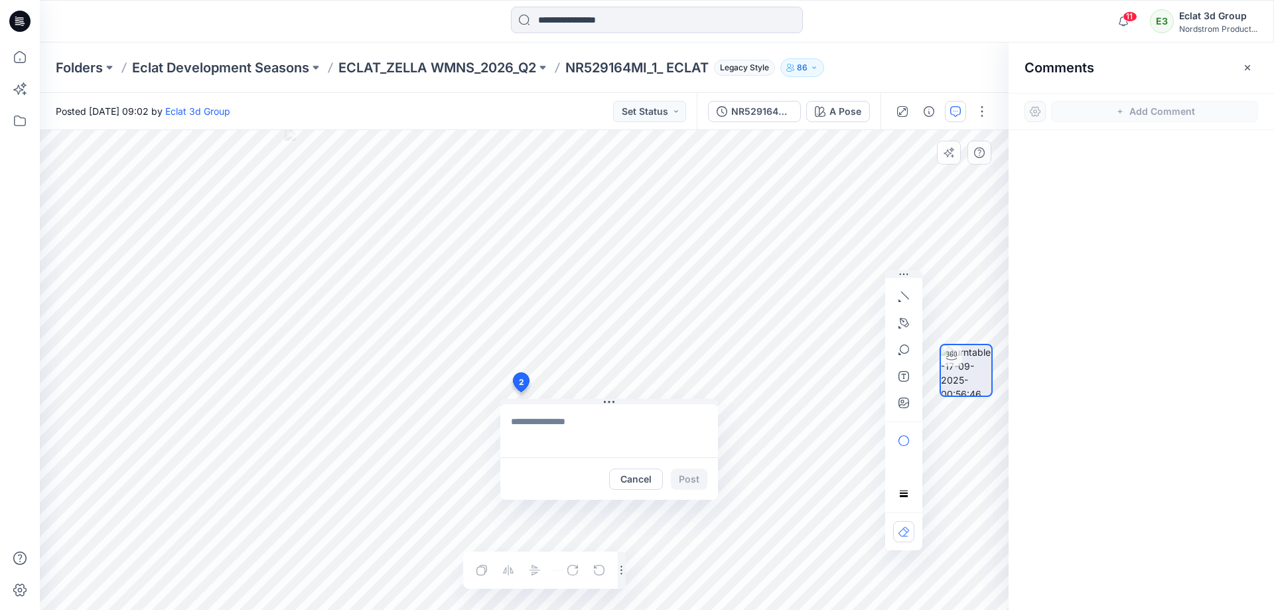
type textarea "**********"
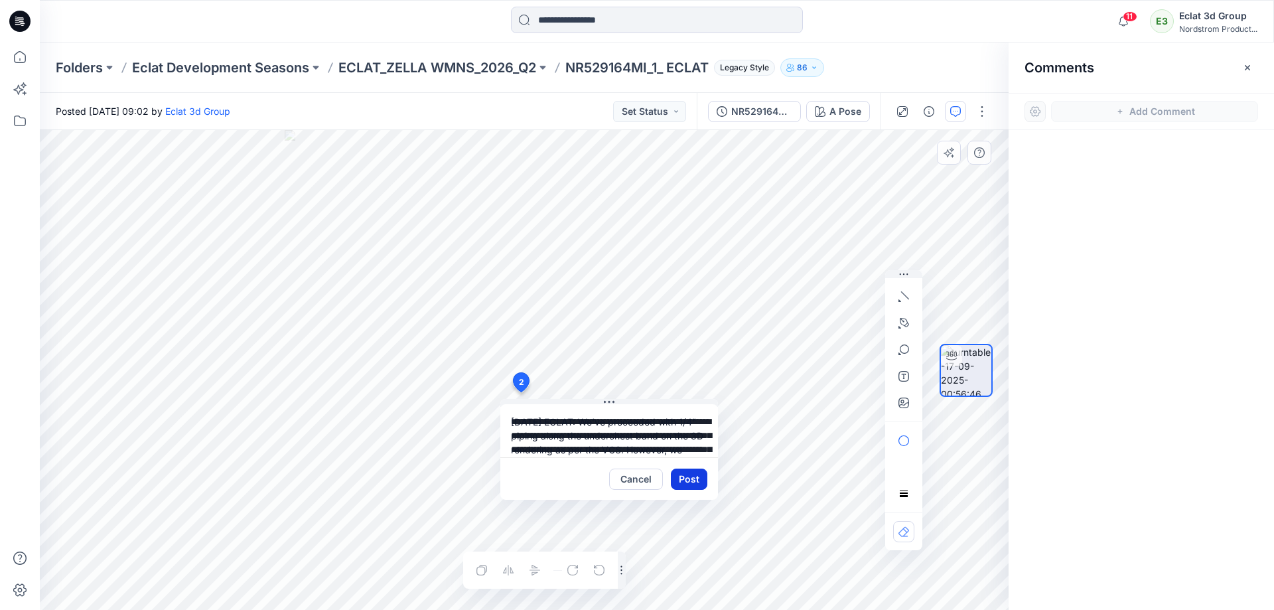
click at [703, 479] on button "Post" at bounding box center [689, 478] width 36 height 21
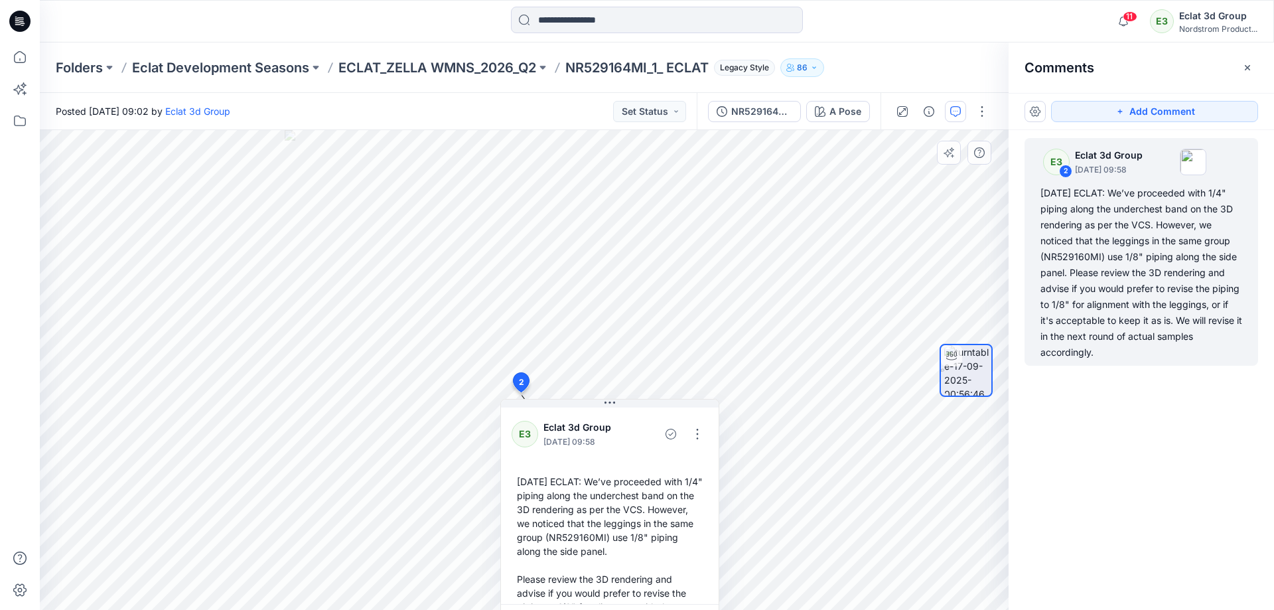
click at [1112, 482] on div "E3 2 Eclat 3d Group [DATE] 09:58 2025/9/17 ECLAT: We’ve proceeded with 1/4" pip…" at bounding box center [1141, 345] width 265 height 431
click at [1250, 71] on icon "button" at bounding box center [1247, 67] width 11 height 11
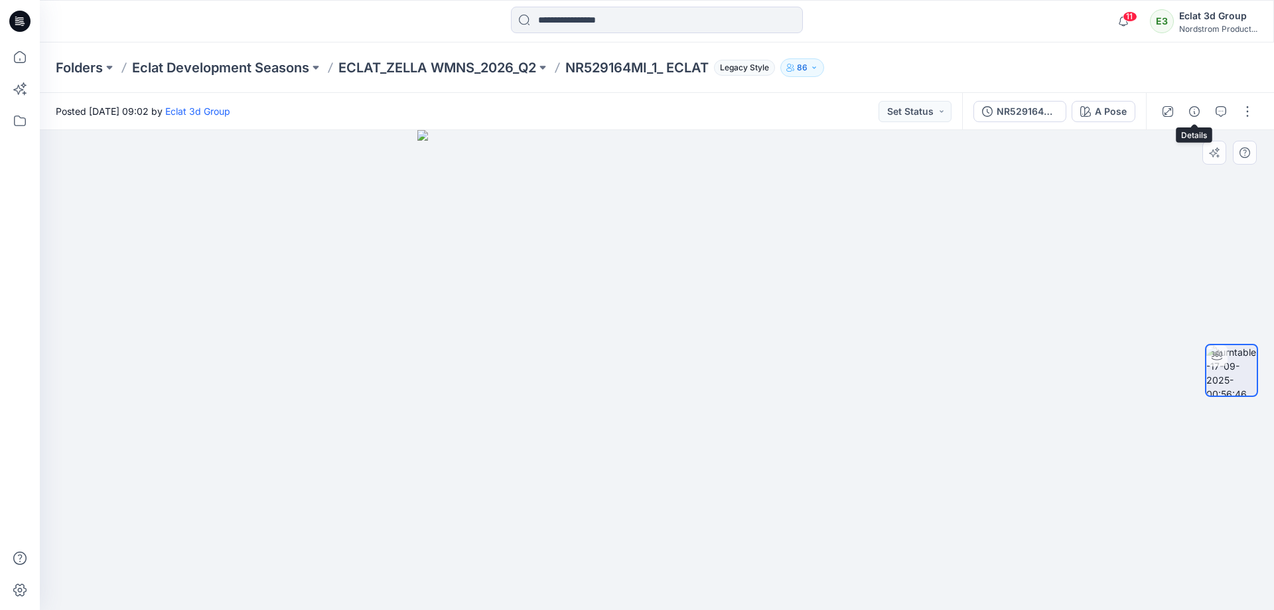
click at [1206, 118] on div at bounding box center [1207, 111] width 123 height 37
click at [1212, 118] on button "button" at bounding box center [1220, 111] width 21 height 21
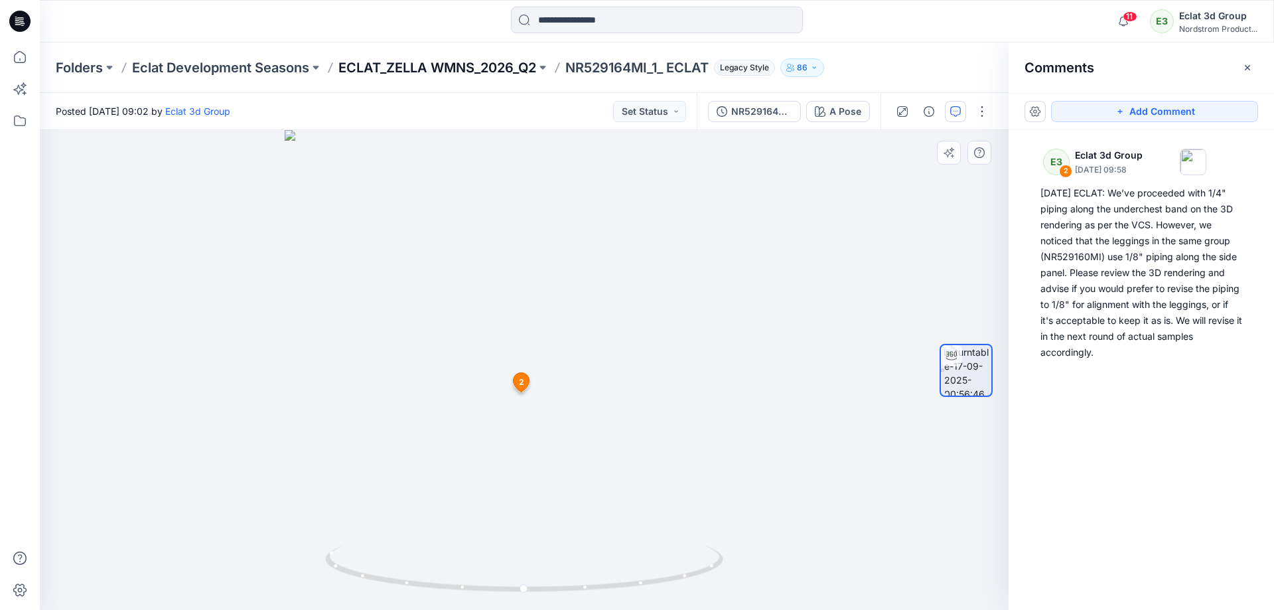
click at [492, 66] on p "ECLAT_ZELLA WMNS_2026_Q2" at bounding box center [437, 67] width 198 height 19
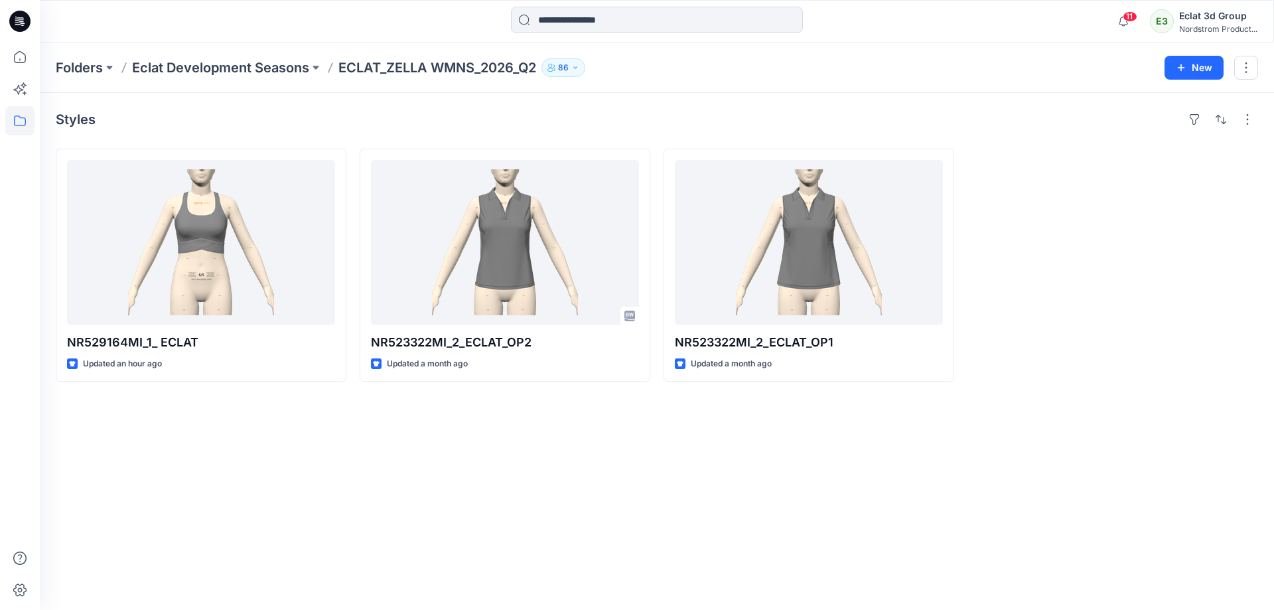
click at [1030, 345] on div at bounding box center [1112, 265] width 291 height 233
